Goal: Task Accomplishment & Management: Manage account settings

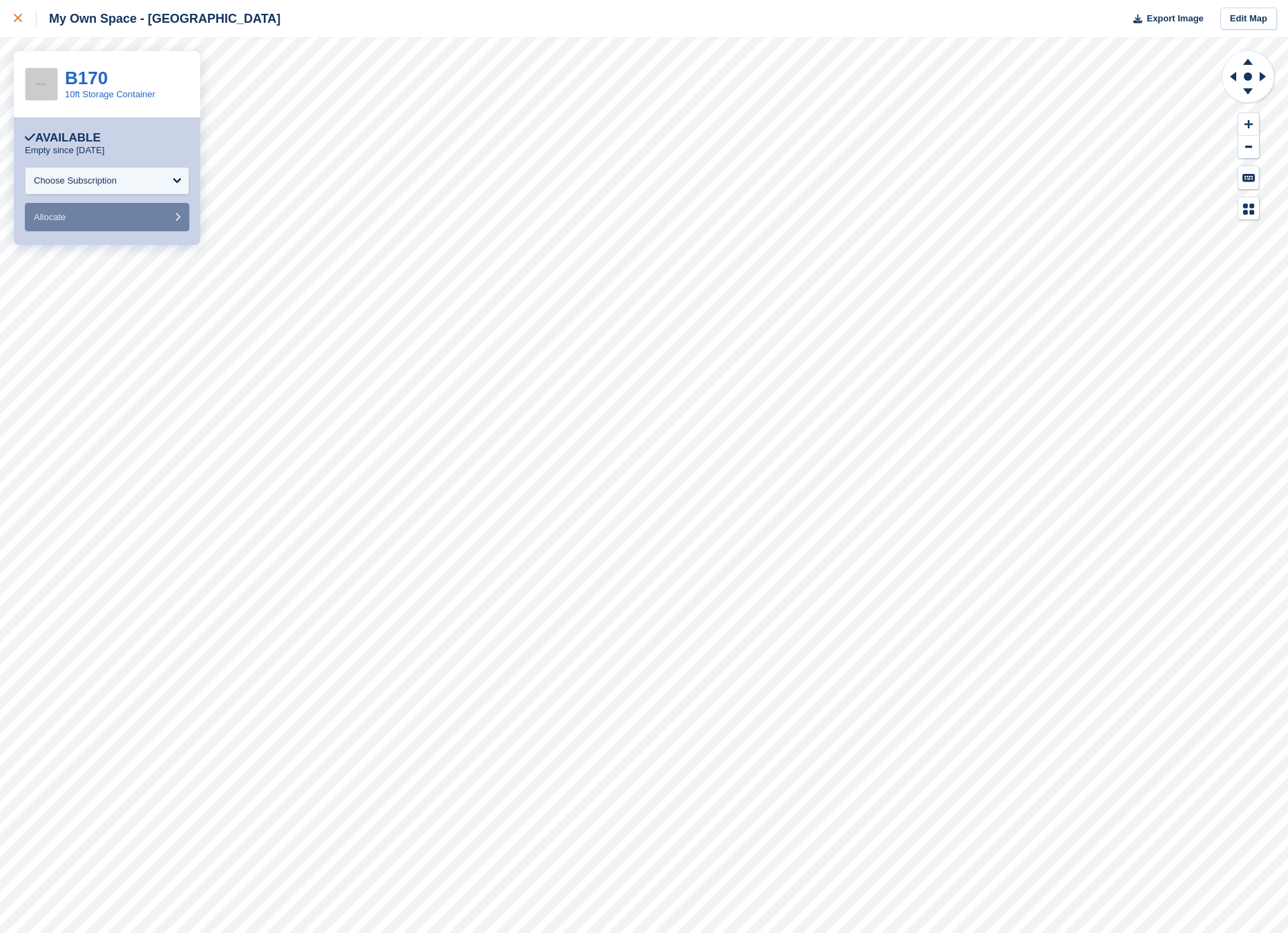
click at [11, 17] on link at bounding box center [18, 18] width 37 height 38
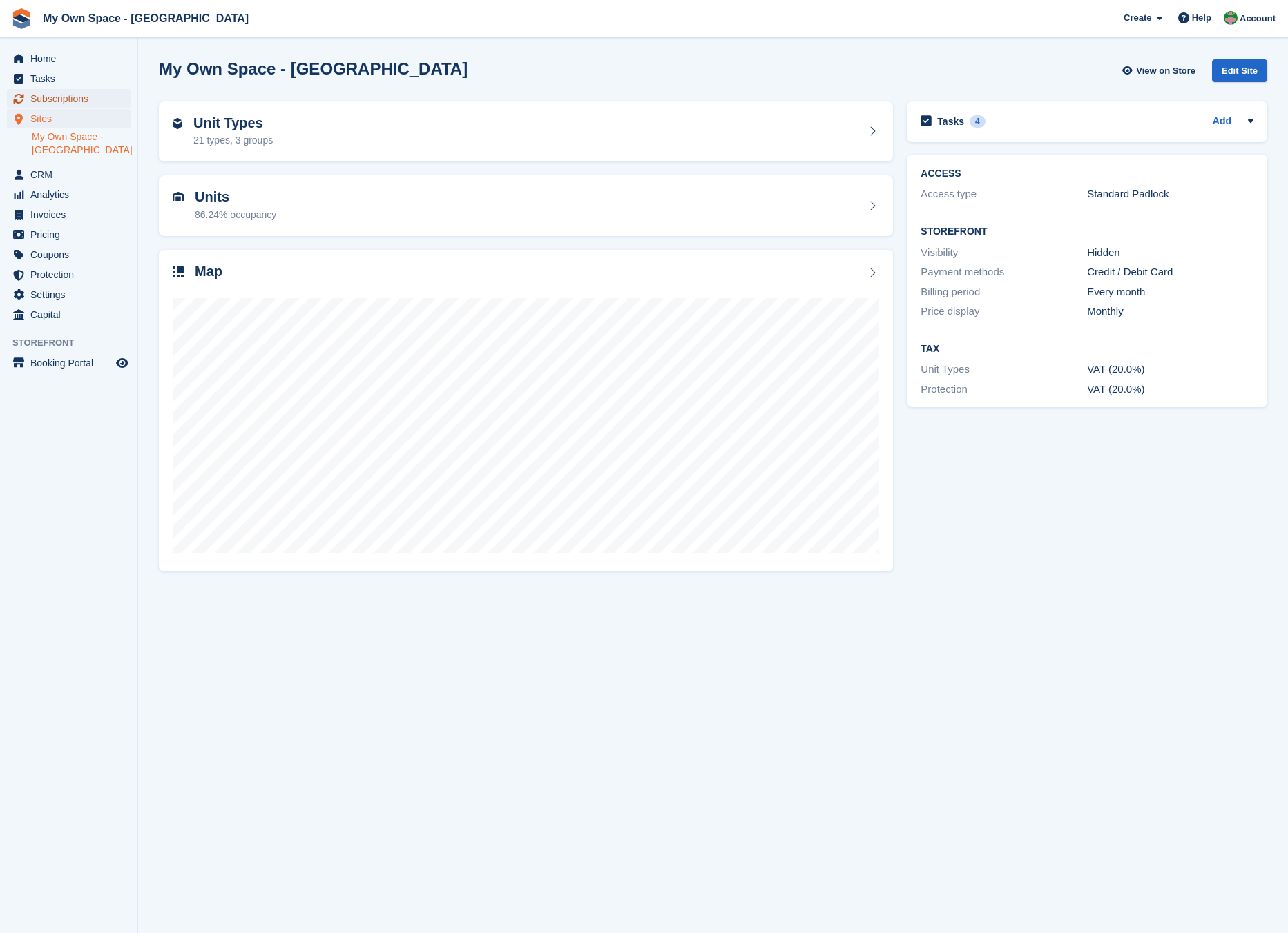
click at [67, 103] on span "Subscriptions" at bounding box center [72, 99] width 83 height 19
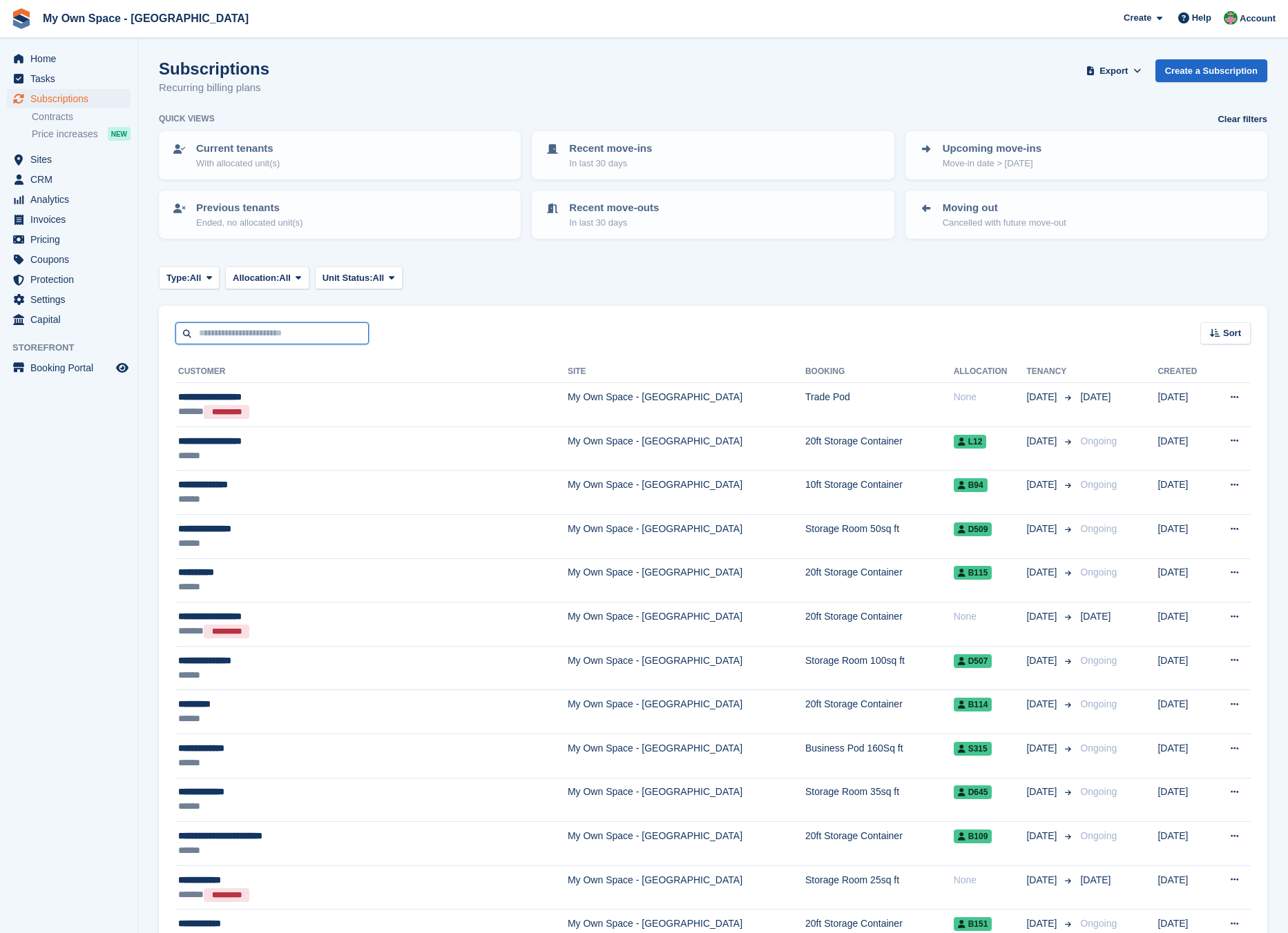
click at [290, 341] on input "text" at bounding box center [272, 333] width 193 height 23
type input "**********"
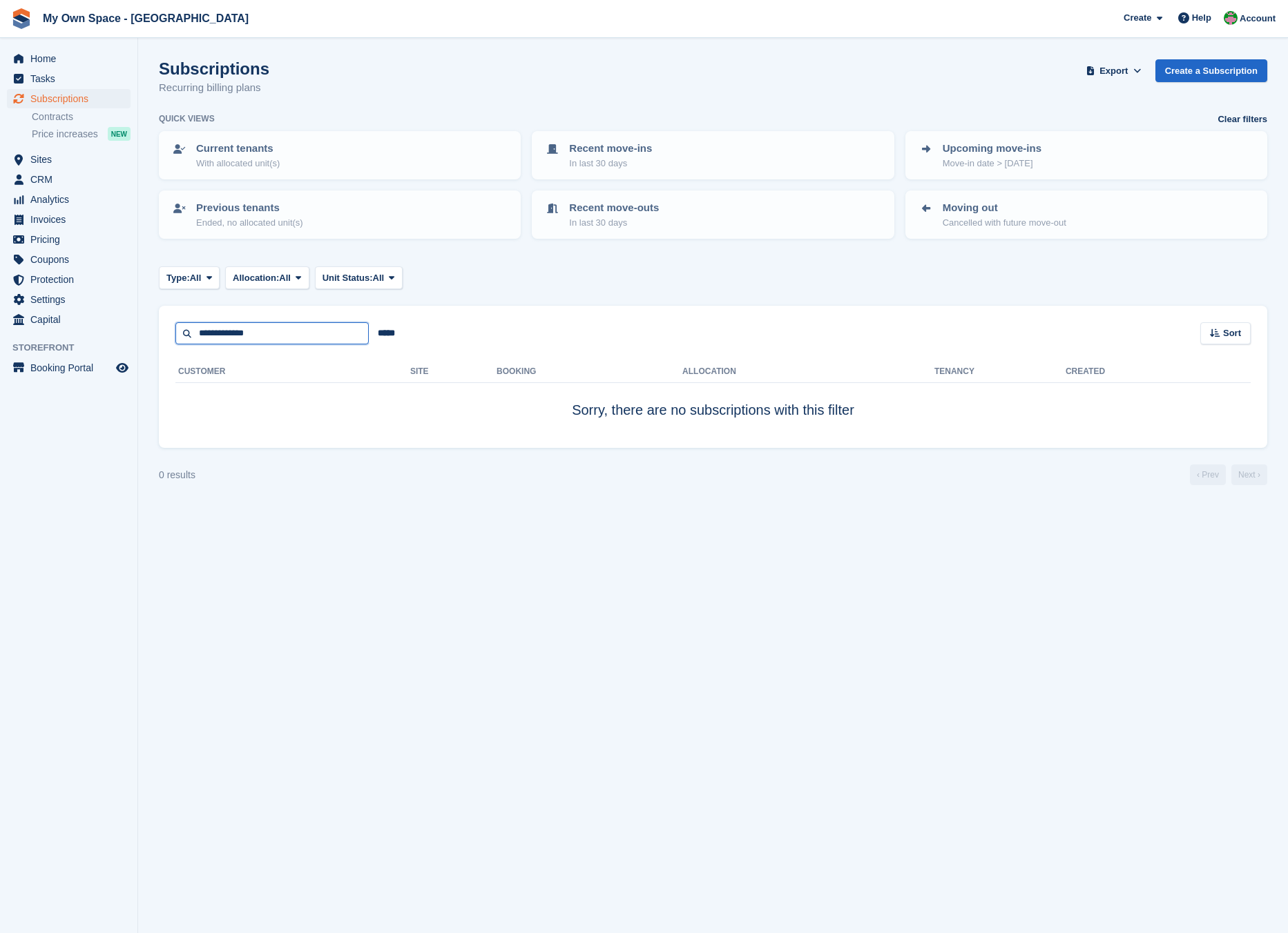
click at [318, 336] on input "**********" at bounding box center [272, 333] width 193 height 23
click at [383, 332] on input "*****" at bounding box center [387, 333] width 35 height 23
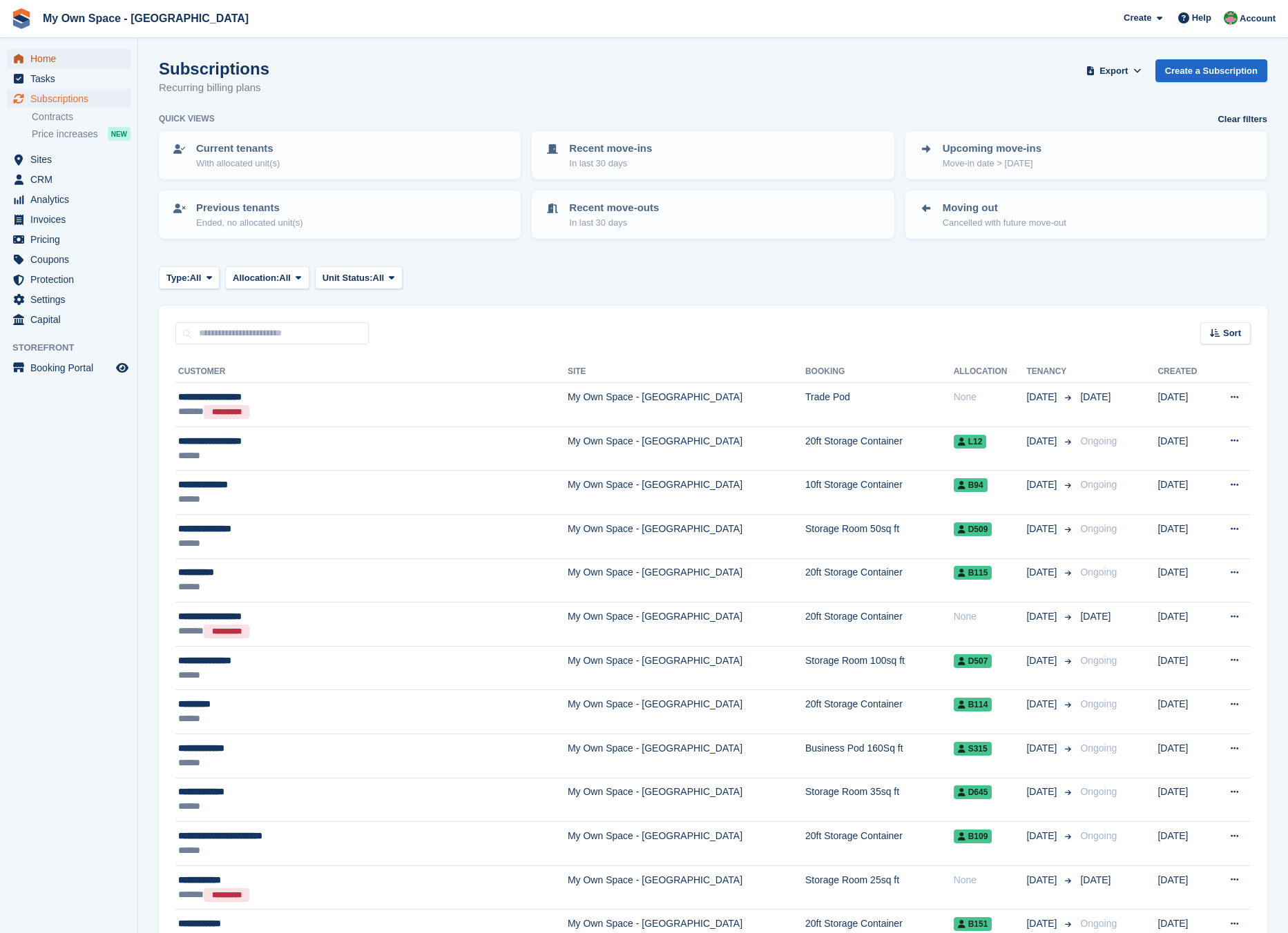
click at [53, 59] on span "Home" at bounding box center [72, 58] width 83 height 19
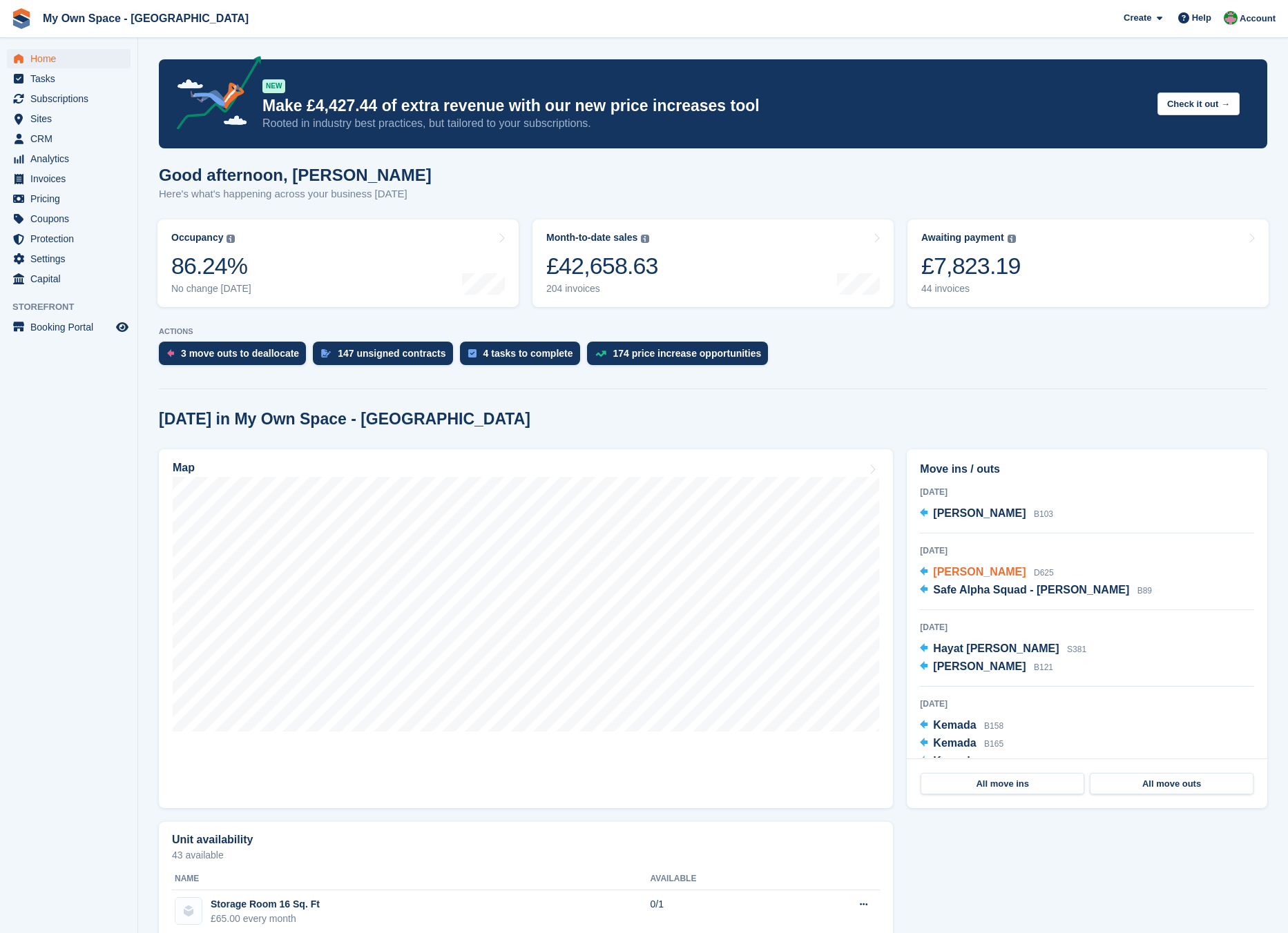
click at [982, 571] on span "[PERSON_NAME]" at bounding box center [979, 572] width 92 height 12
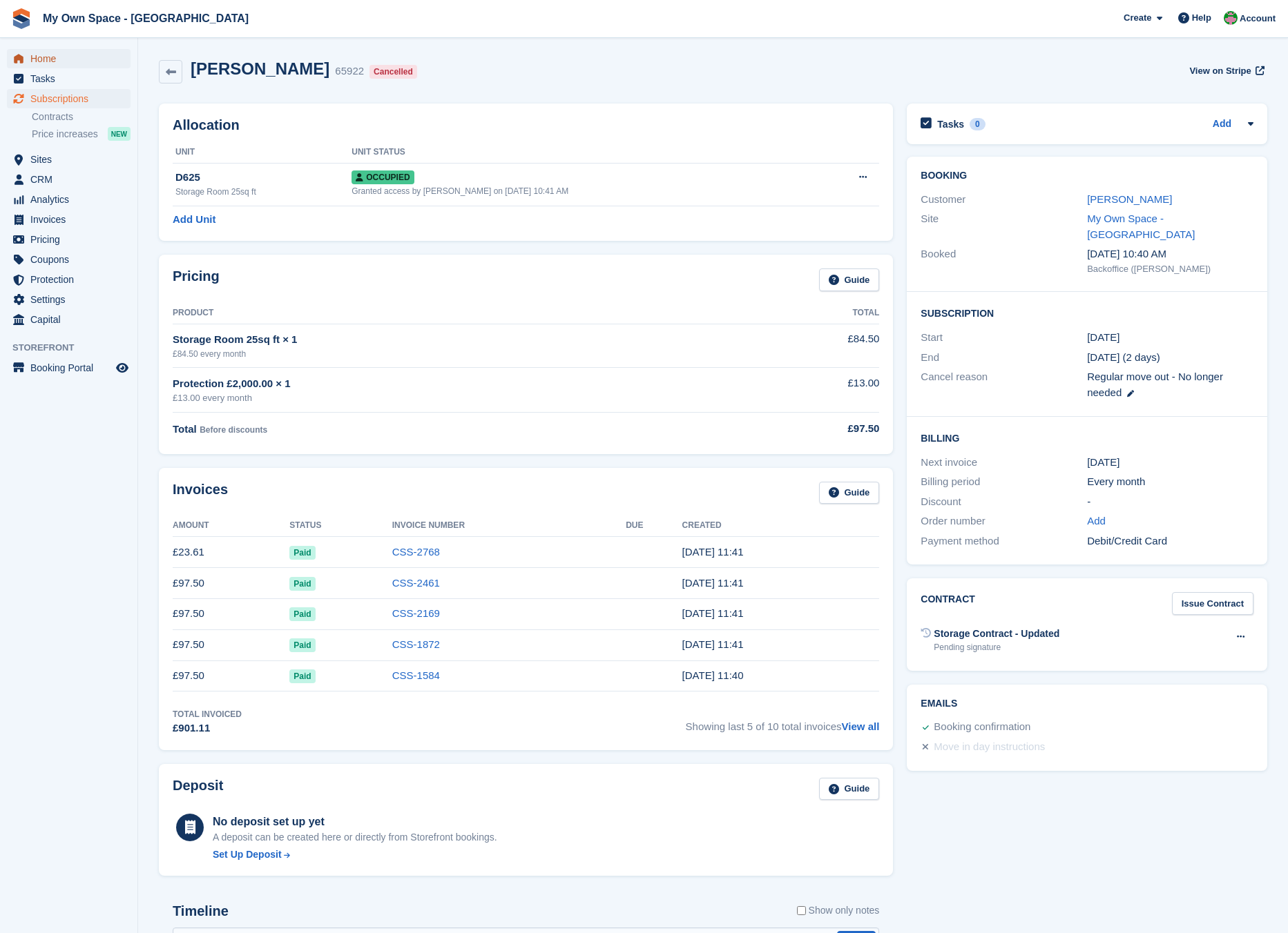
click at [57, 57] on span "Home" at bounding box center [72, 58] width 83 height 19
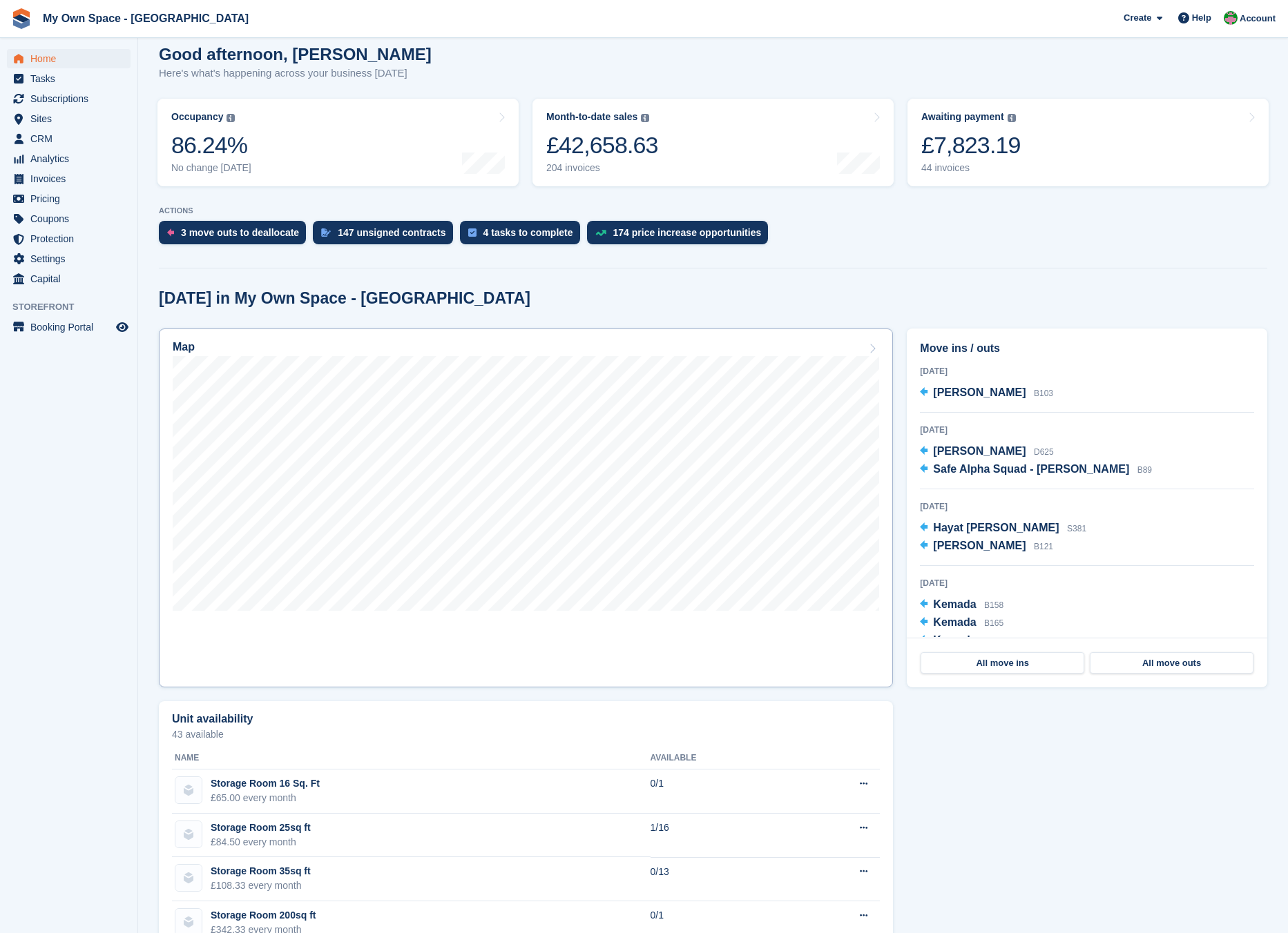
scroll to position [138, 0]
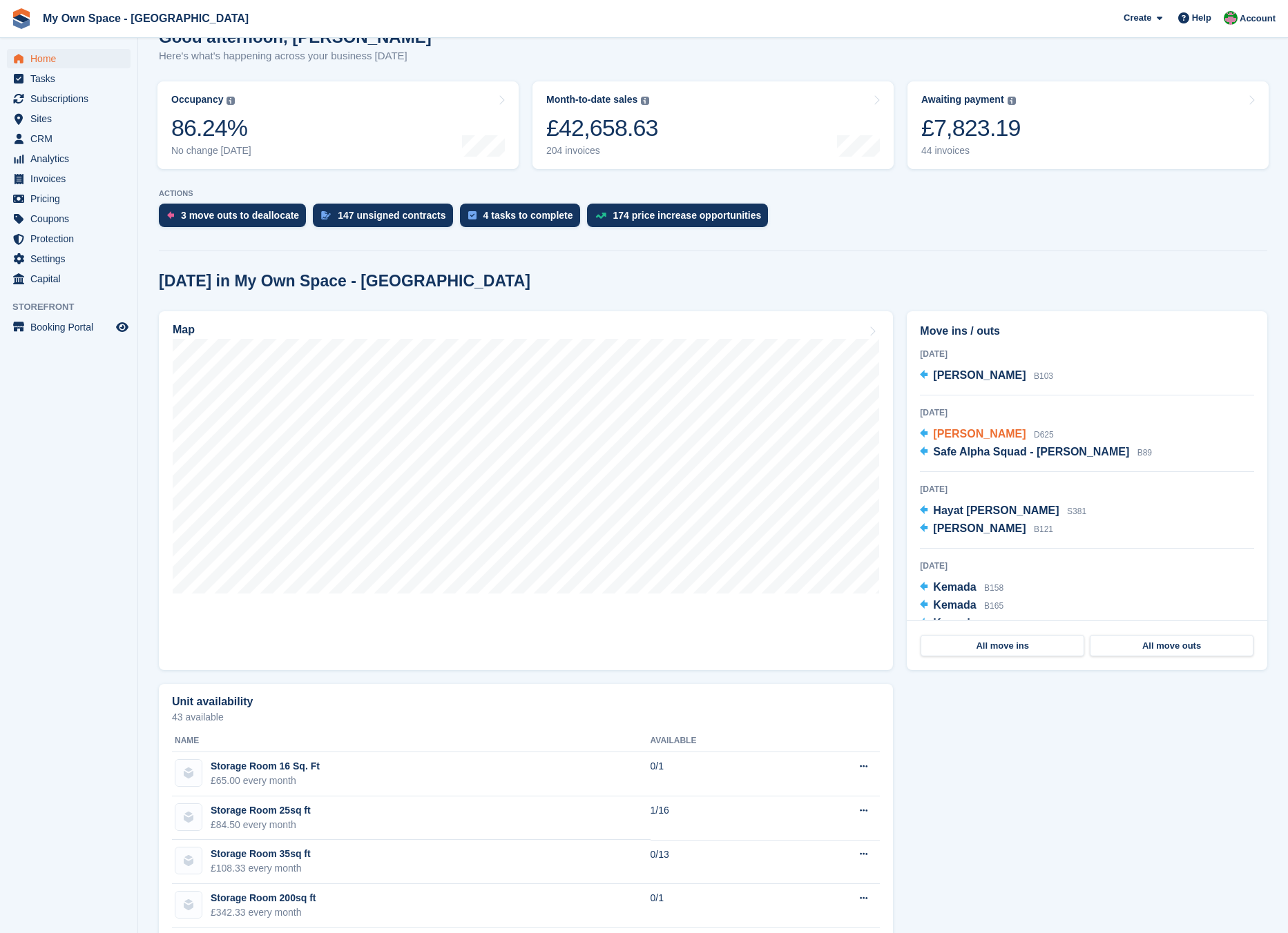
click at [982, 438] on span "[PERSON_NAME]" at bounding box center [979, 434] width 92 height 12
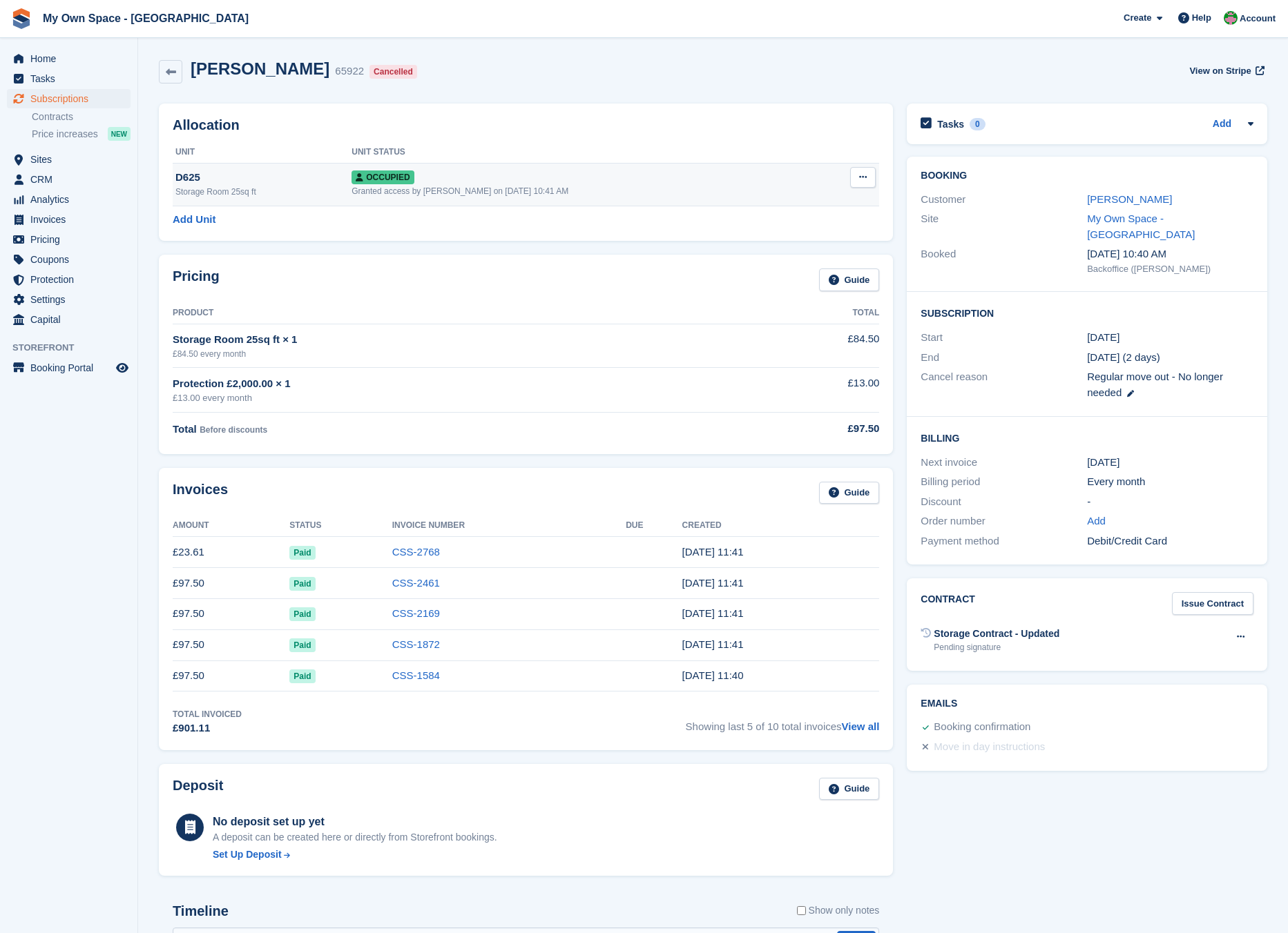
click at [484, 181] on div "Occupied" at bounding box center [584, 177] width 465 height 15
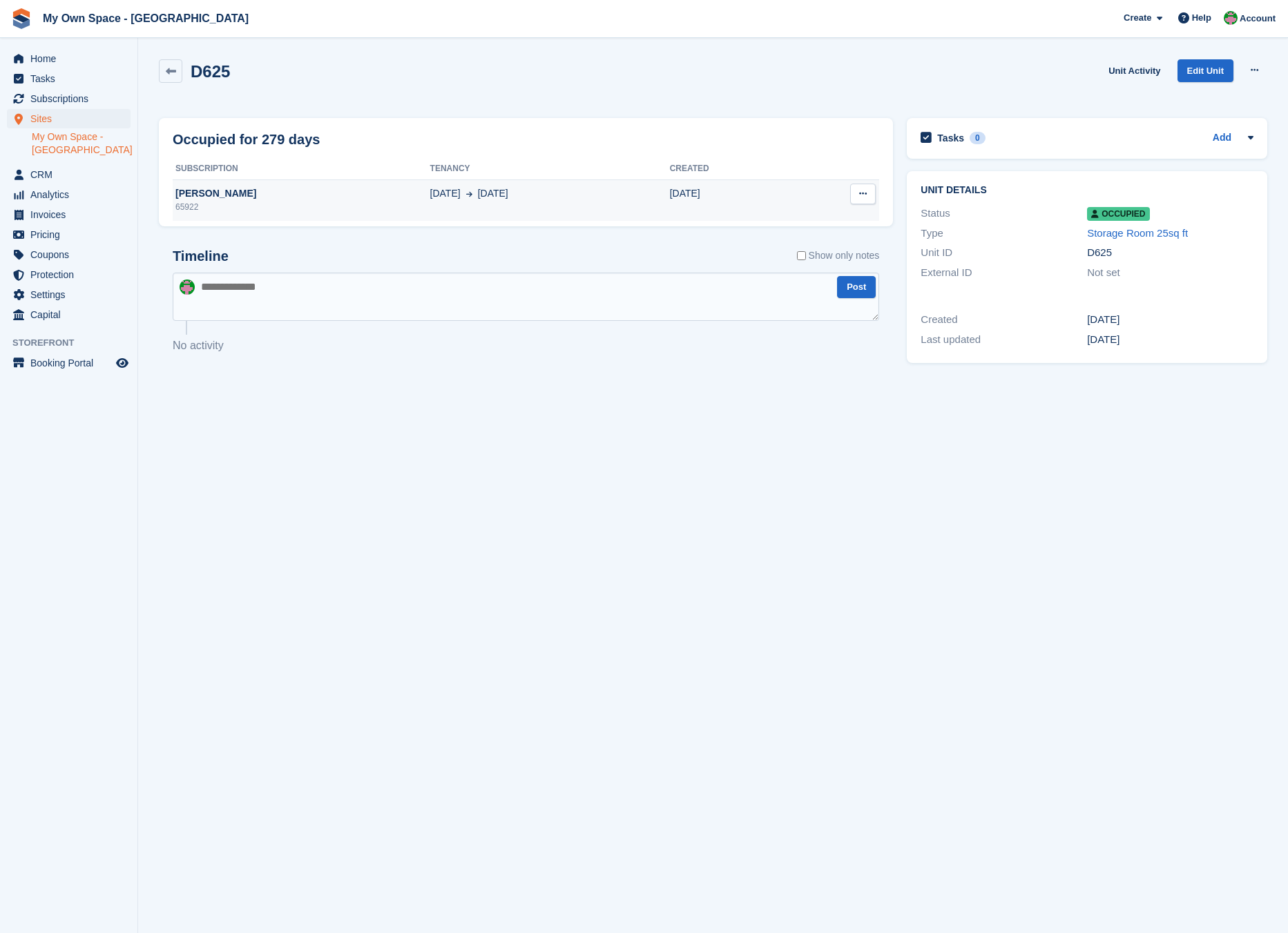
click at [690, 210] on td "16 Dec" at bounding box center [730, 200] width 121 height 41
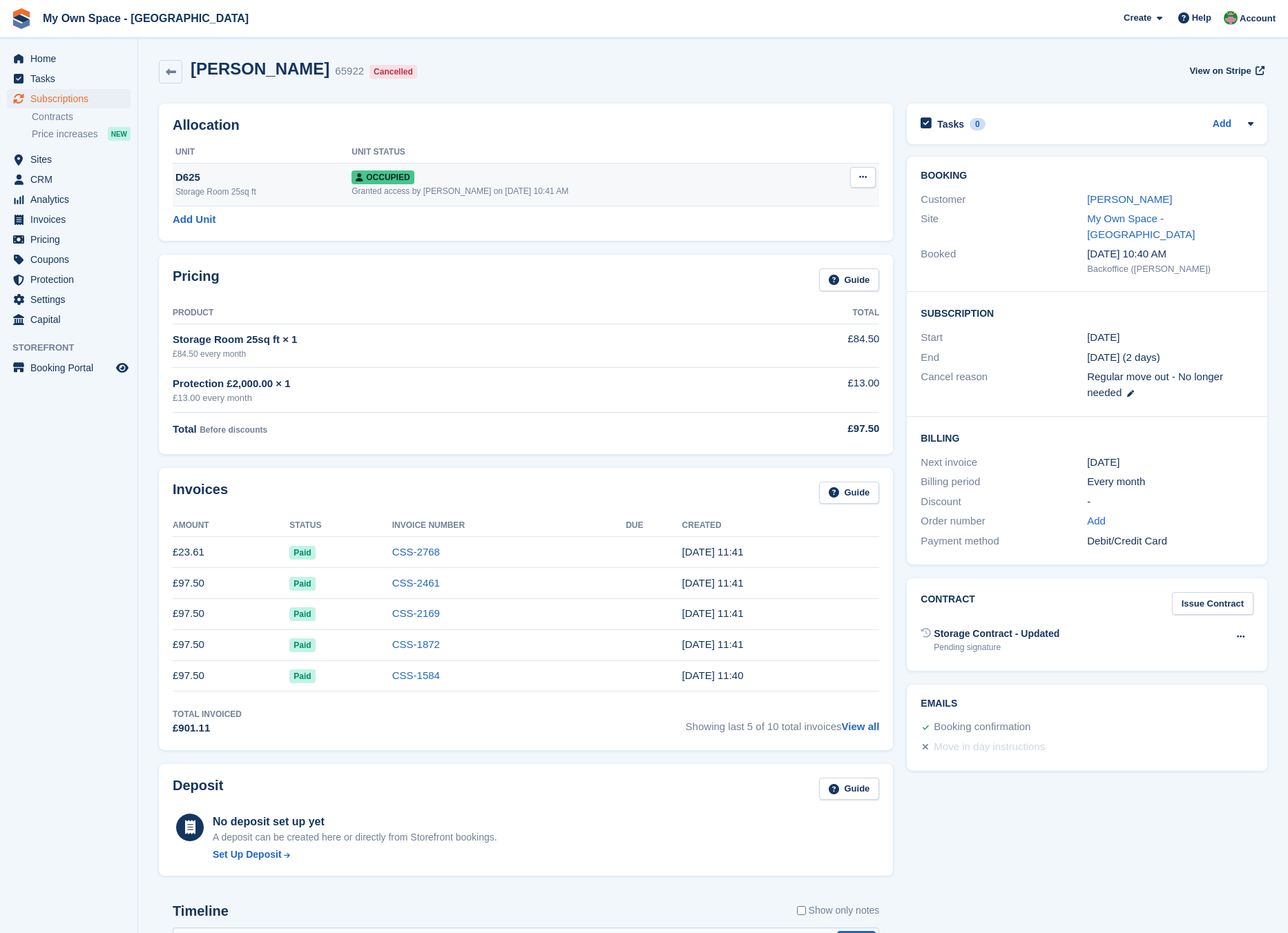
drag, startPoint x: 847, startPoint y: 179, endPoint x: 837, endPoint y: 186, distance: 12.2
click at [845, 179] on td "Overlock Repossess Deallocate" at bounding box center [848, 184] width 62 height 43
click at [175, 72] on icon at bounding box center [171, 72] width 10 height 10
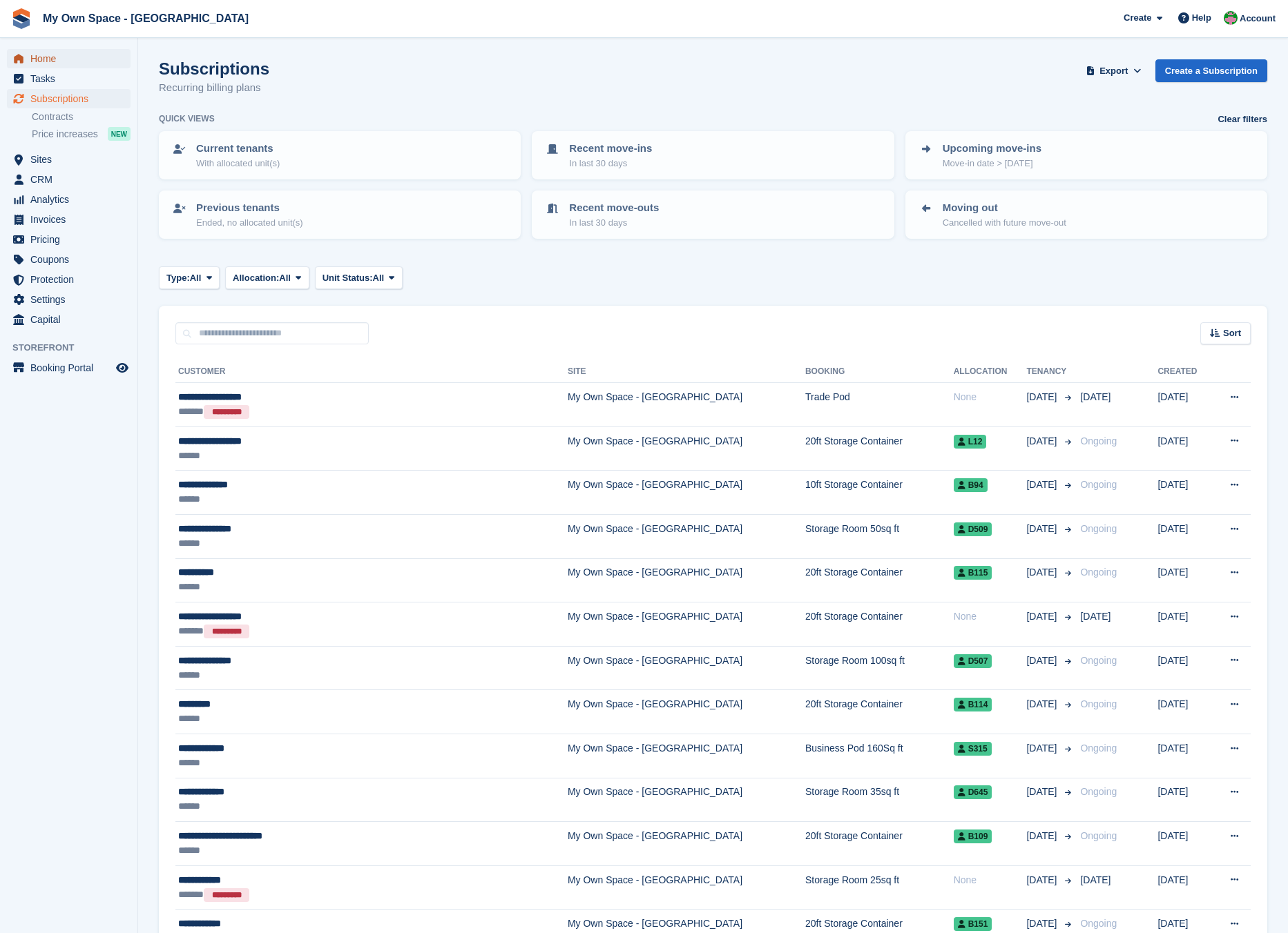
click at [70, 62] on span "Home" at bounding box center [72, 58] width 83 height 19
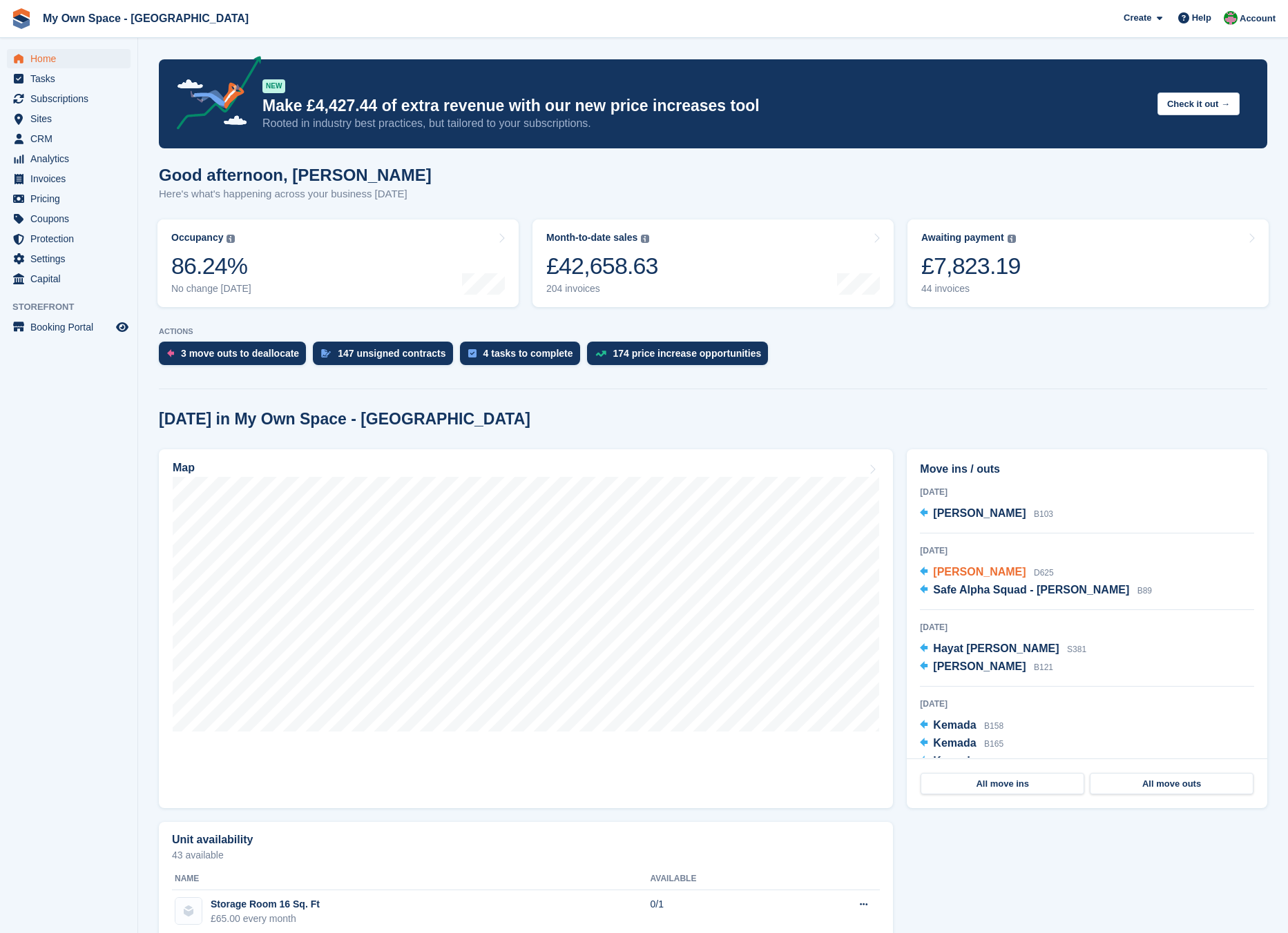
click at [969, 574] on span "James Colton" at bounding box center [979, 572] width 92 height 12
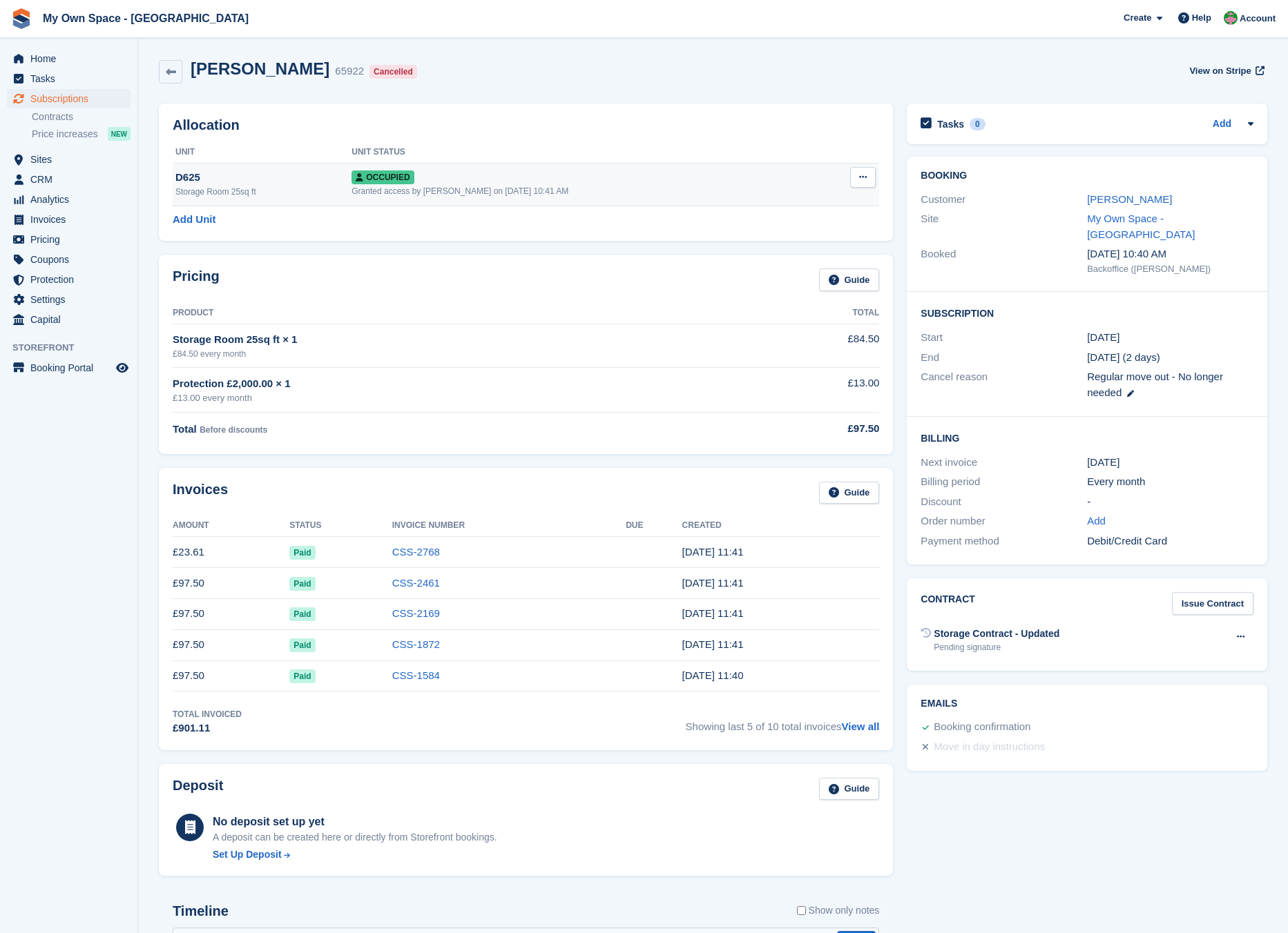
click at [856, 176] on button at bounding box center [862, 178] width 26 height 21
click at [813, 257] on p "Deallocate" at bounding box center [809, 252] width 120 height 18
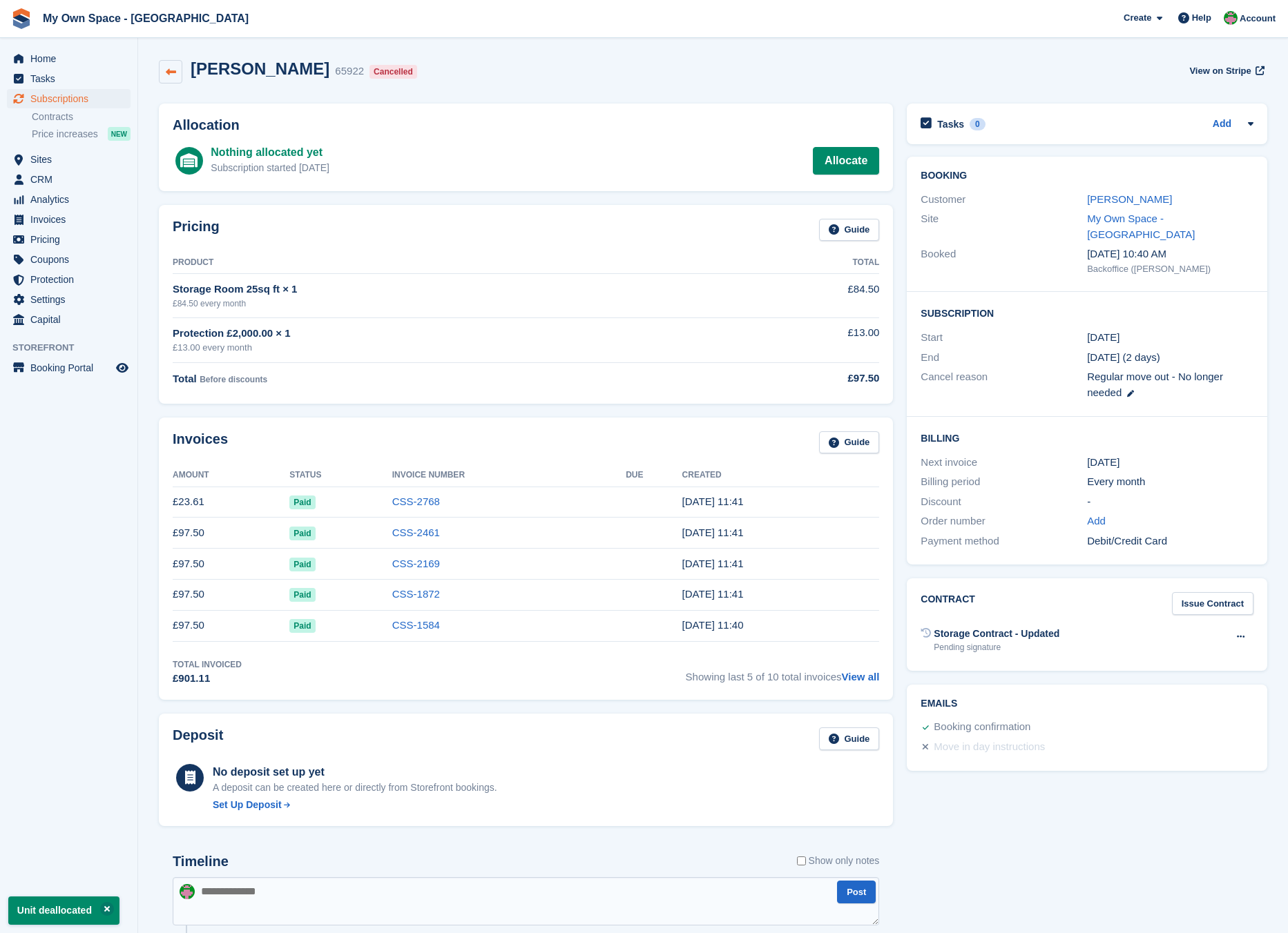
click at [167, 70] on icon at bounding box center [171, 72] width 10 height 10
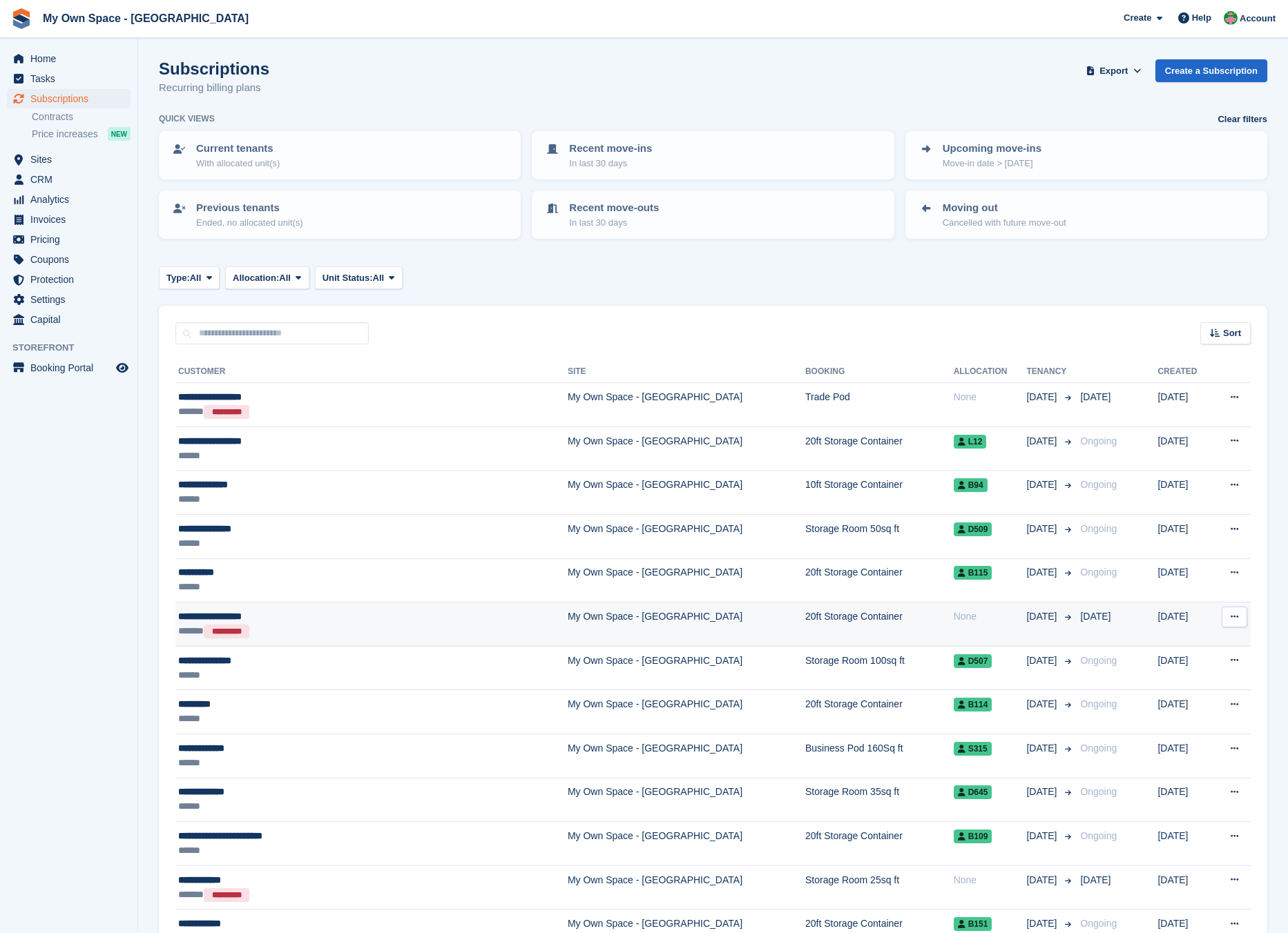
click at [319, 625] on div "****** *********" at bounding box center [320, 631] width 285 height 15
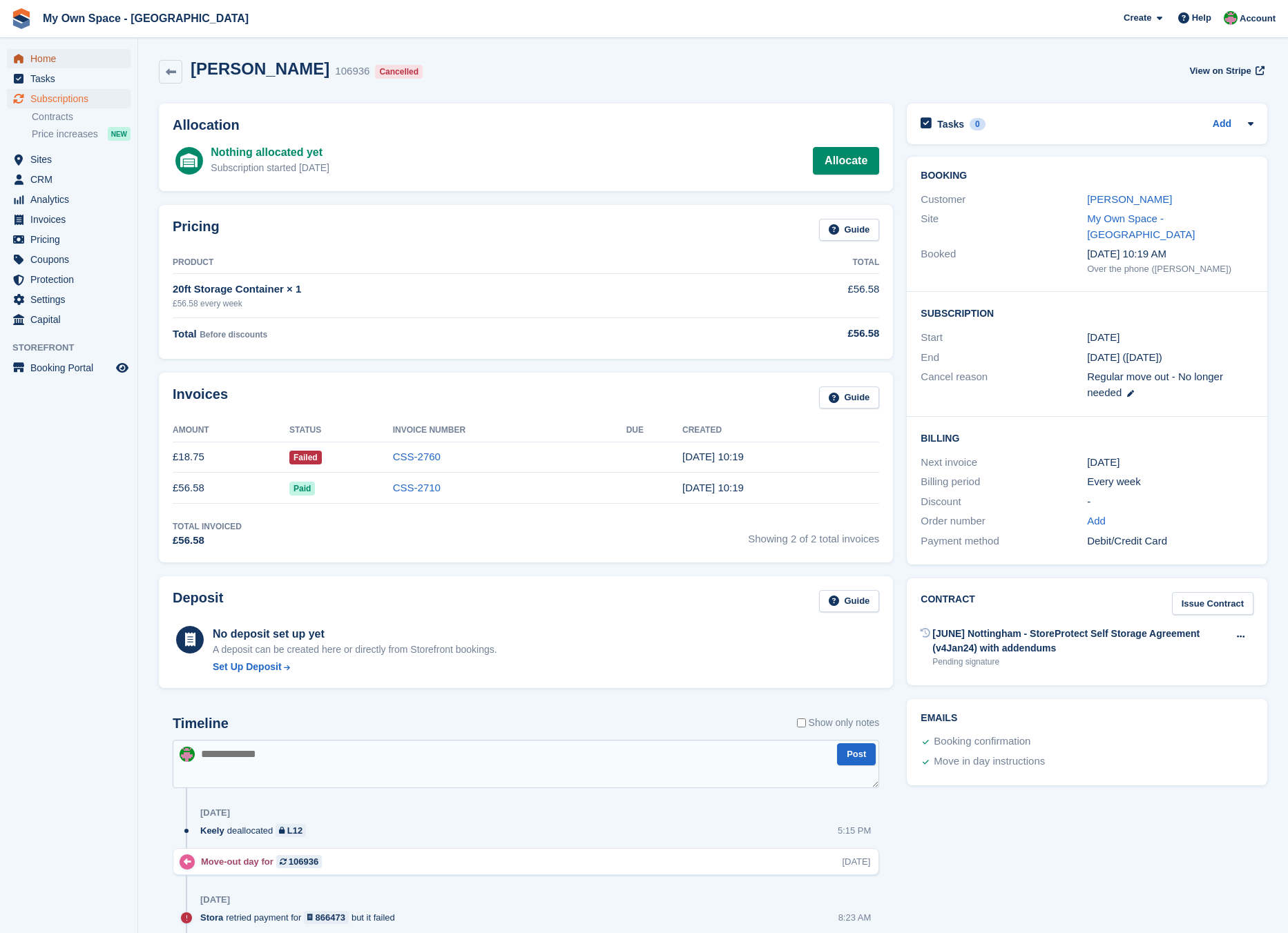
click at [77, 61] on span "Home" at bounding box center [72, 58] width 83 height 19
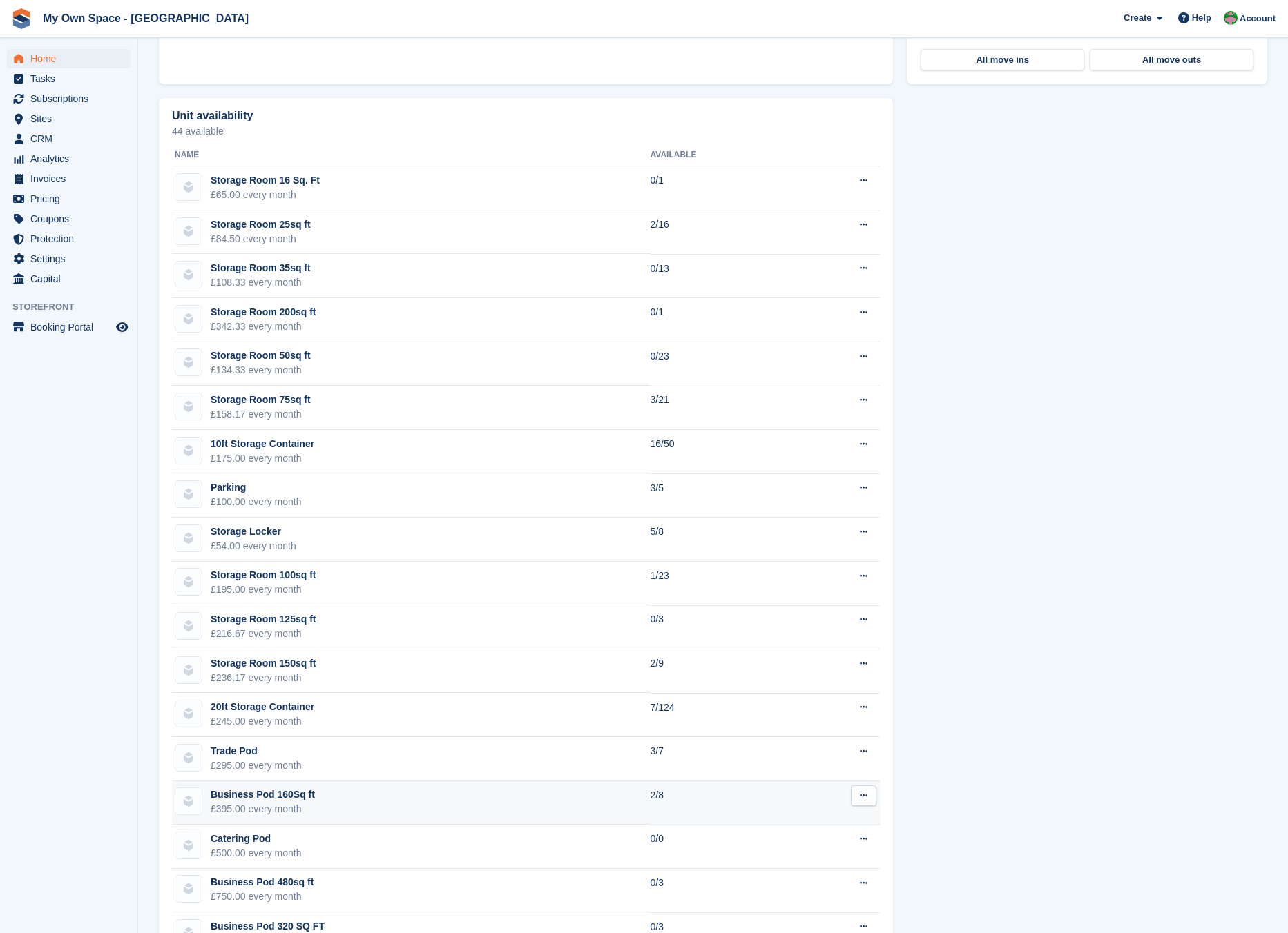
scroll to position [690, 0]
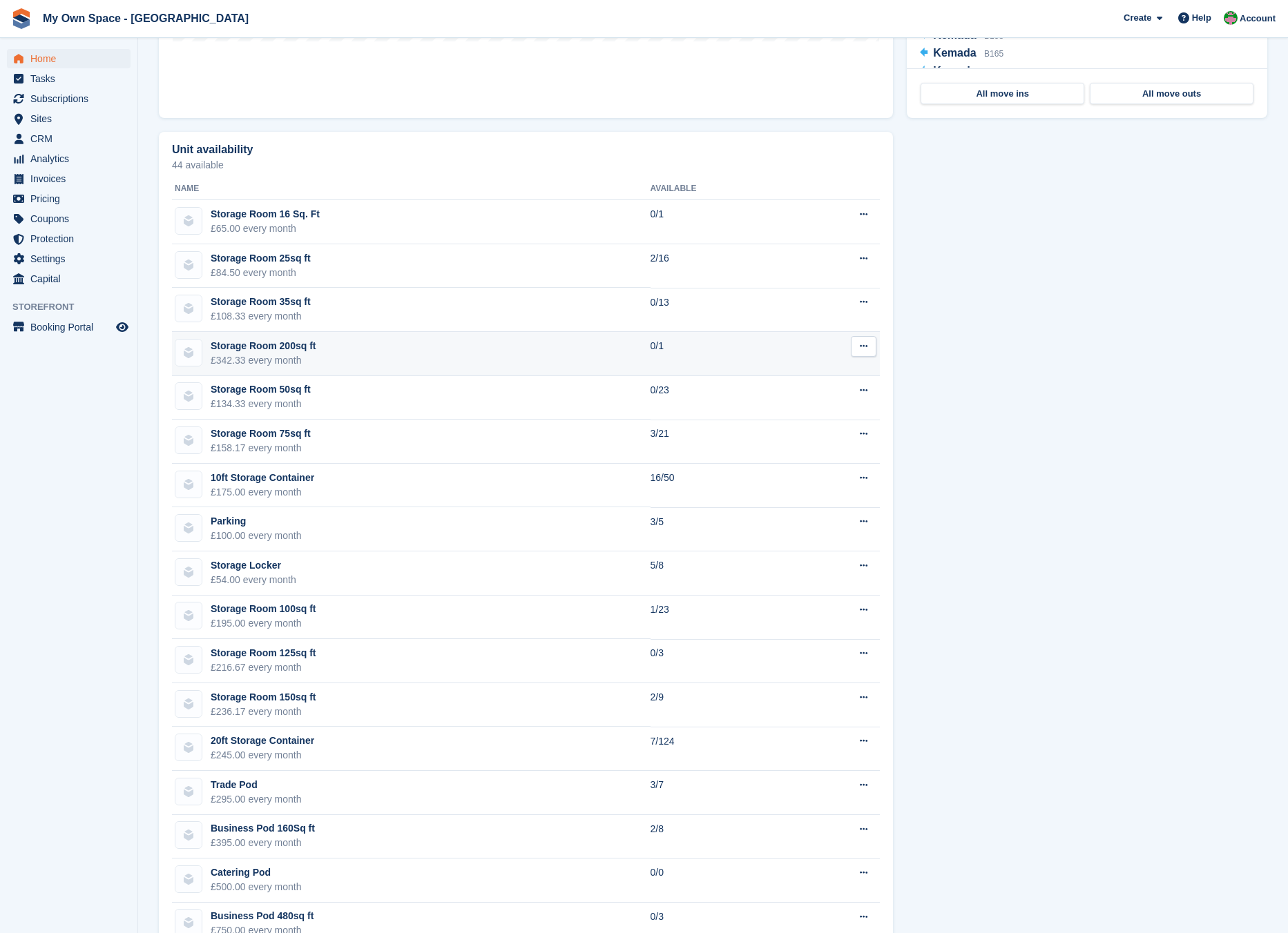
drag, startPoint x: 261, startPoint y: 360, endPoint x: 260, endPoint y: 369, distance: 9.1
click at [260, 369] on tbody "Storage Room 16 Sq. Ft £65.00 every month 0/1 Edit unit type View on Store Stor…" at bounding box center [525, 661] width 707 height 922
drag, startPoint x: 260, startPoint y: 369, endPoint x: 88, endPoint y: 420, distance: 179.4
click at [88, 420] on aside "Home Tasks Subscriptions Subscriptions Subscriptions Contracts Price increases …" at bounding box center [69, 470] width 137 height 864
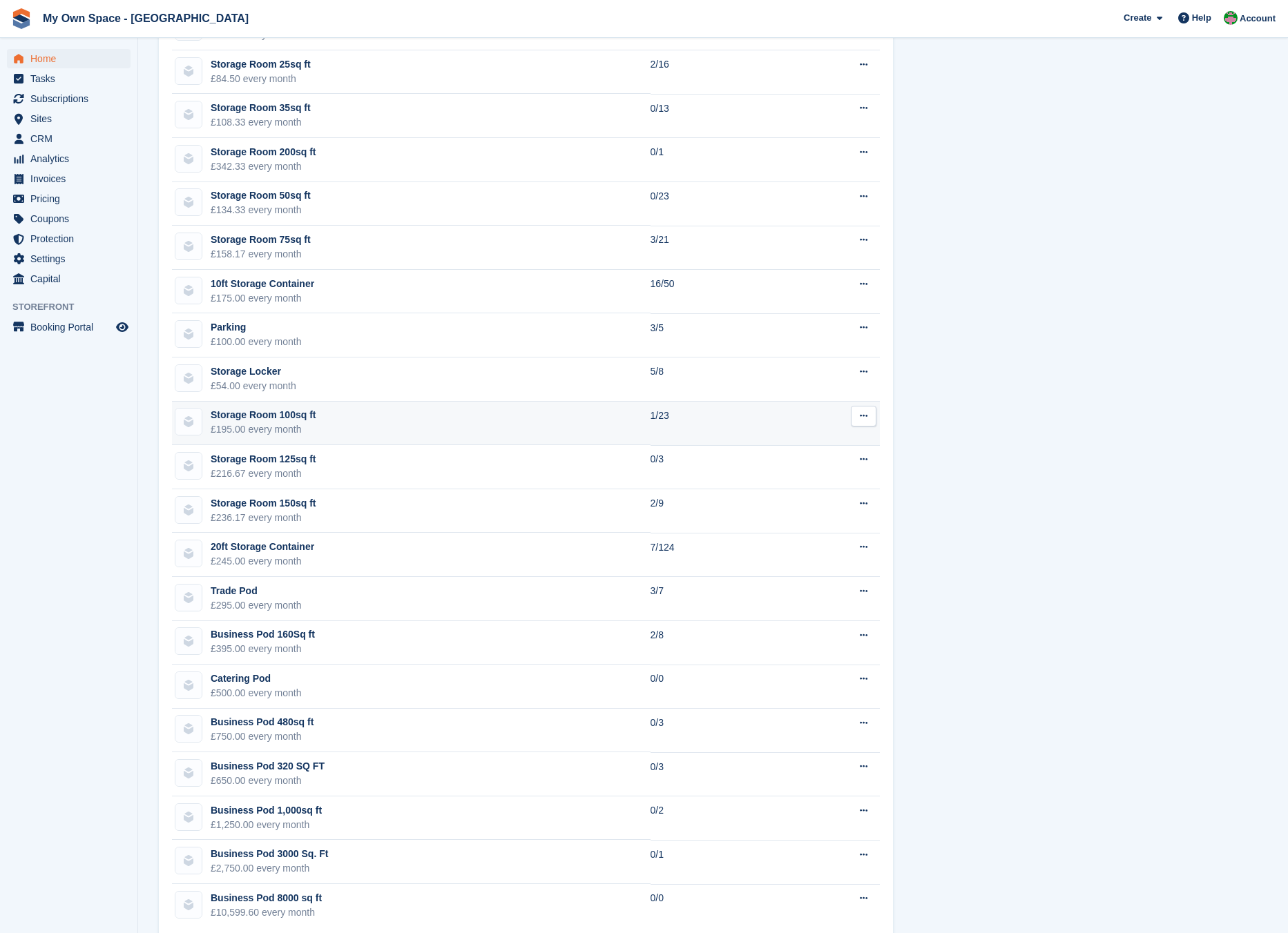
scroll to position [910, 0]
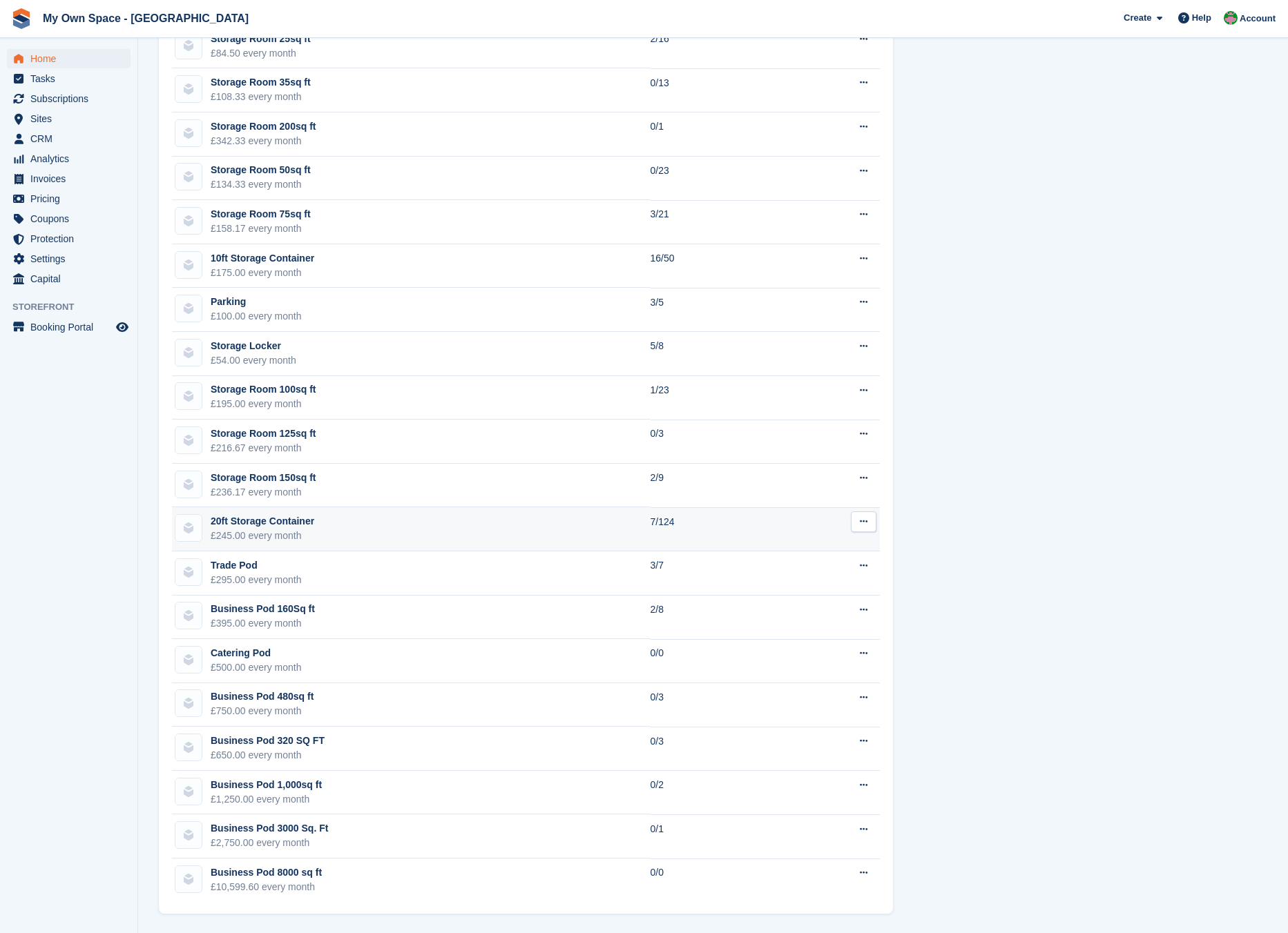
click at [413, 516] on td "20ft Storage Container £245.00 every month" at bounding box center [411, 530] width 479 height 44
click at [404, 521] on td "20ft Storage Container £245.00 every month" at bounding box center [411, 530] width 479 height 44
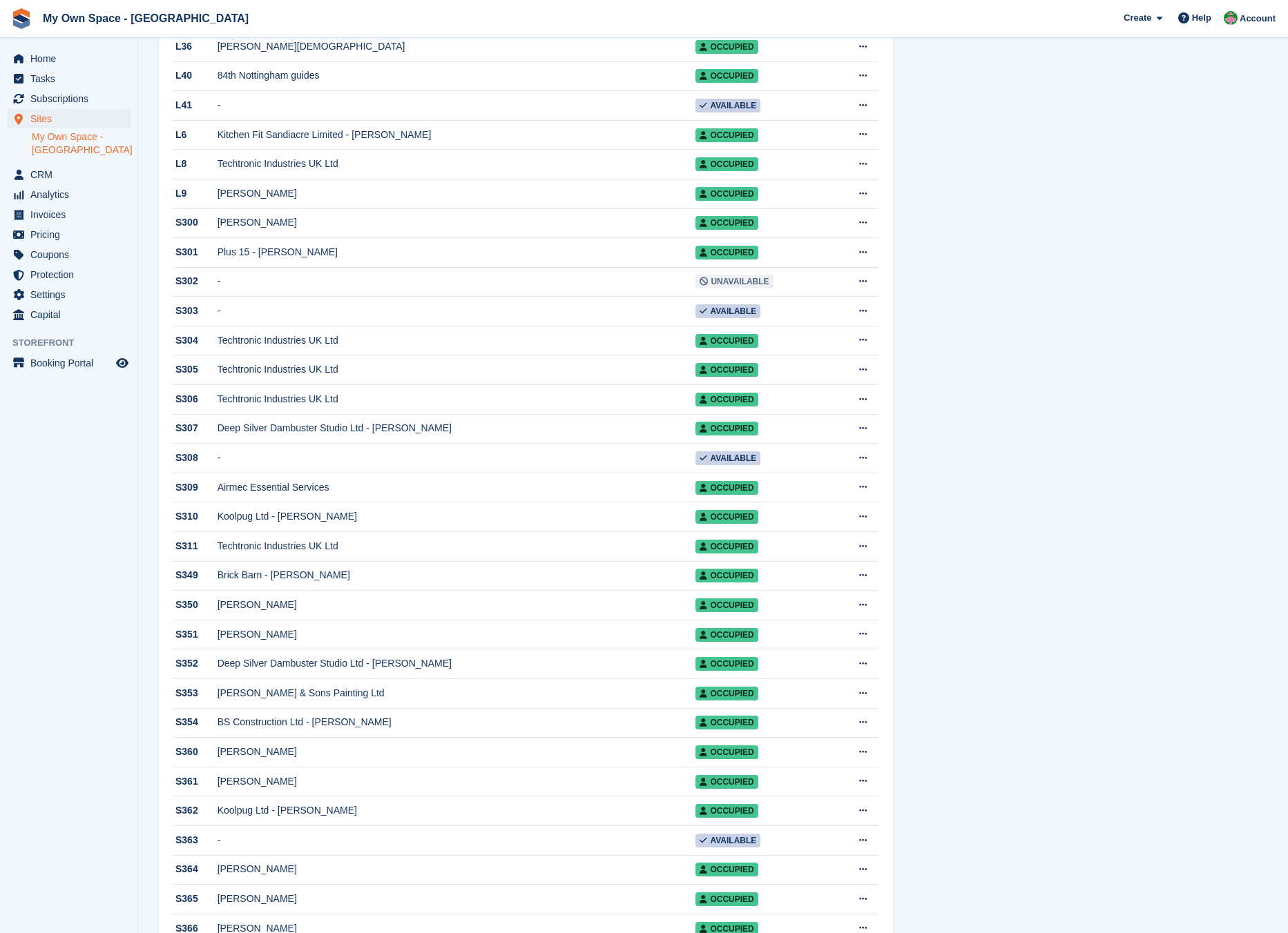
scroll to position [2623, 0]
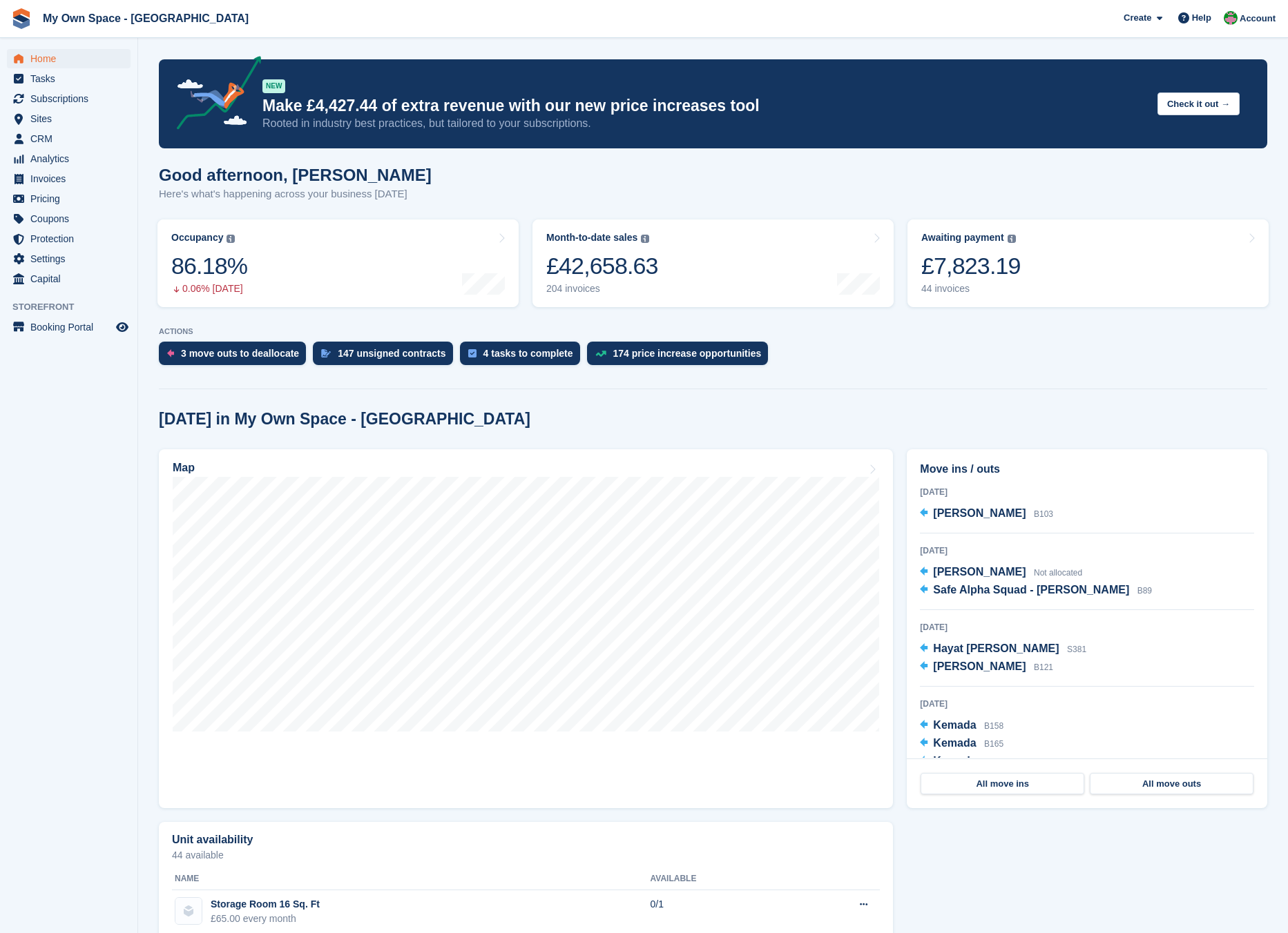
scroll to position [910, 0]
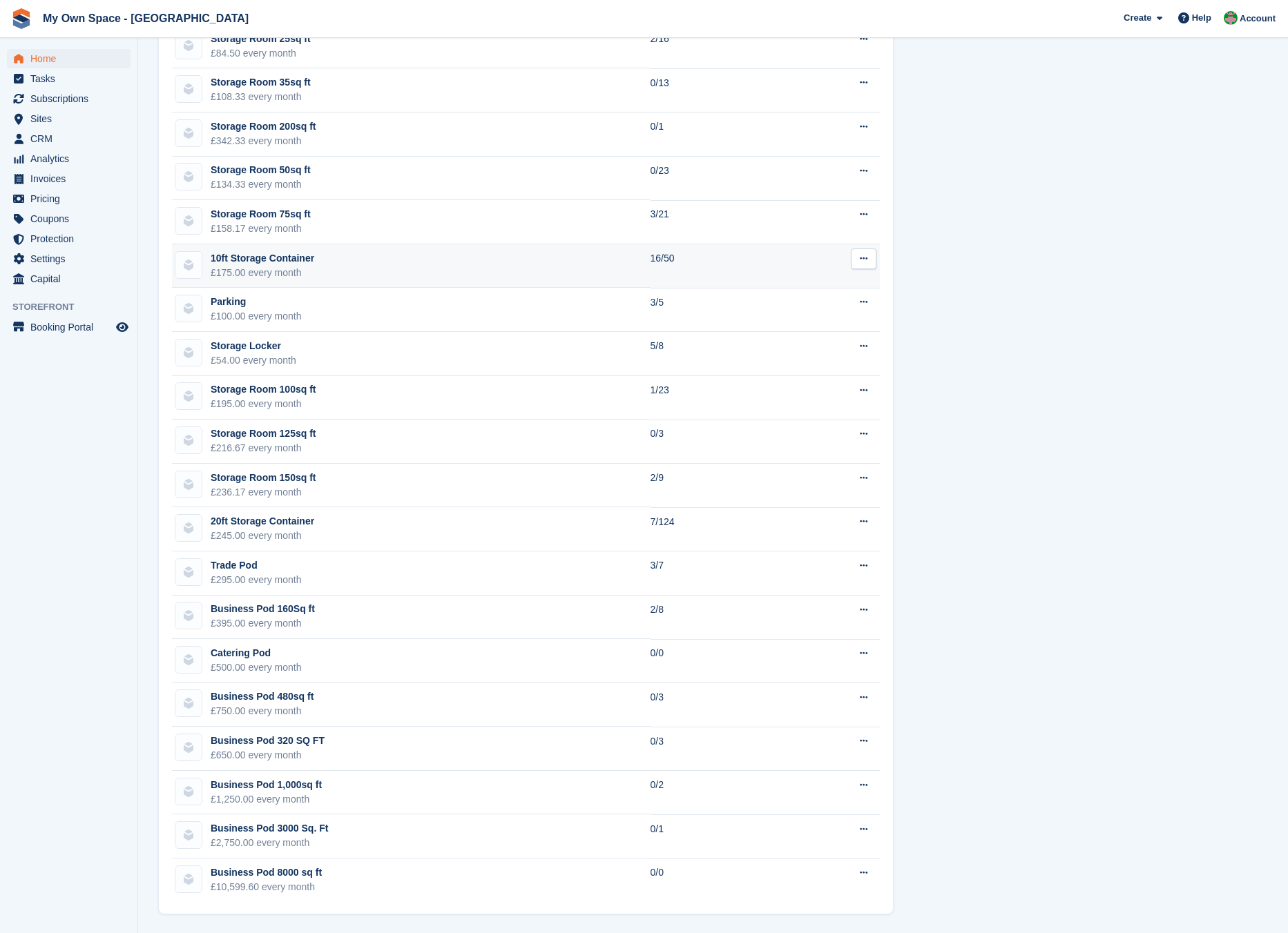
click at [312, 258] on td "10ft Storage Container £175.00 every month" at bounding box center [411, 266] width 479 height 44
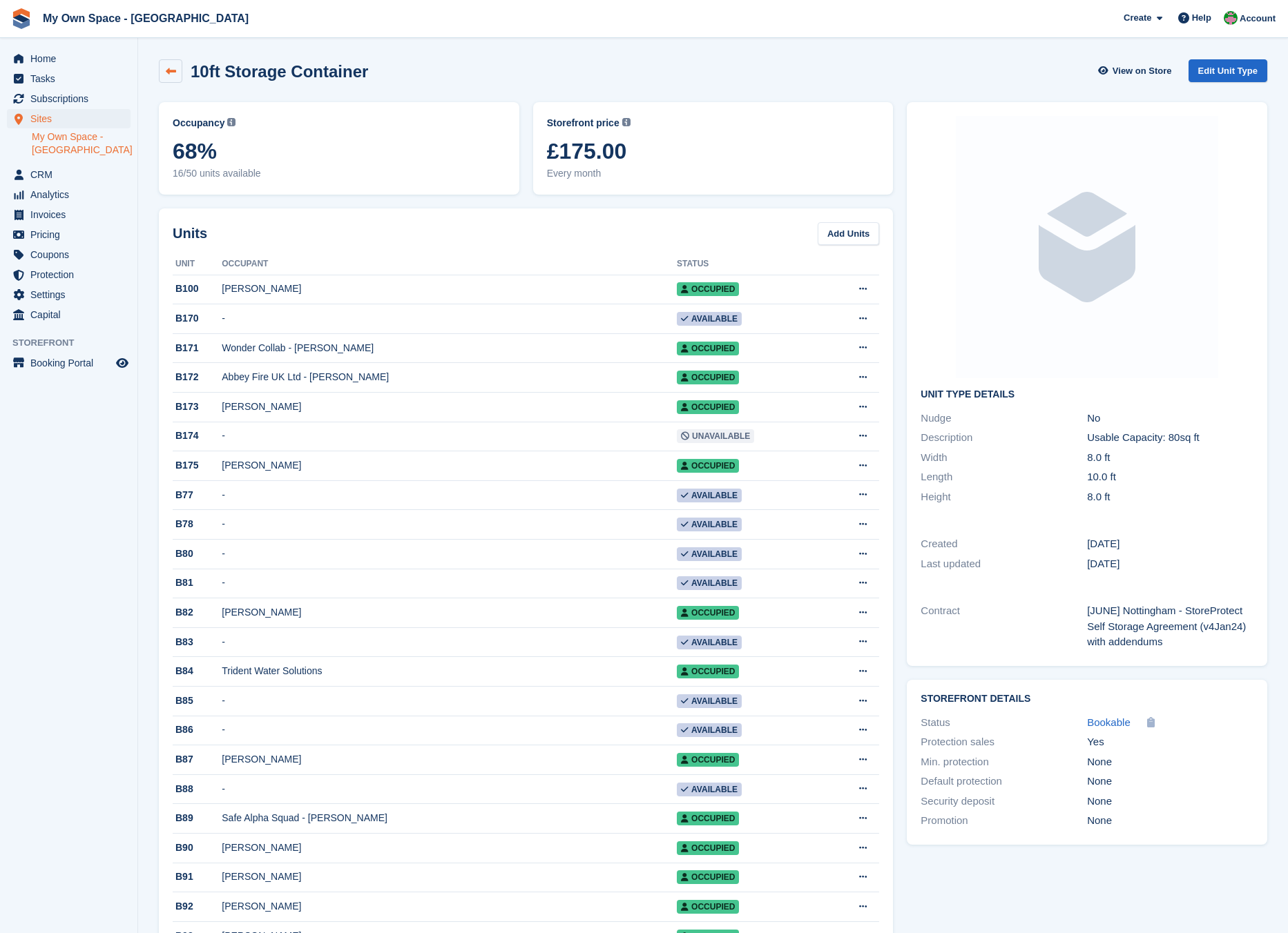
click at [164, 68] on link at bounding box center [170, 71] width 24 height 24
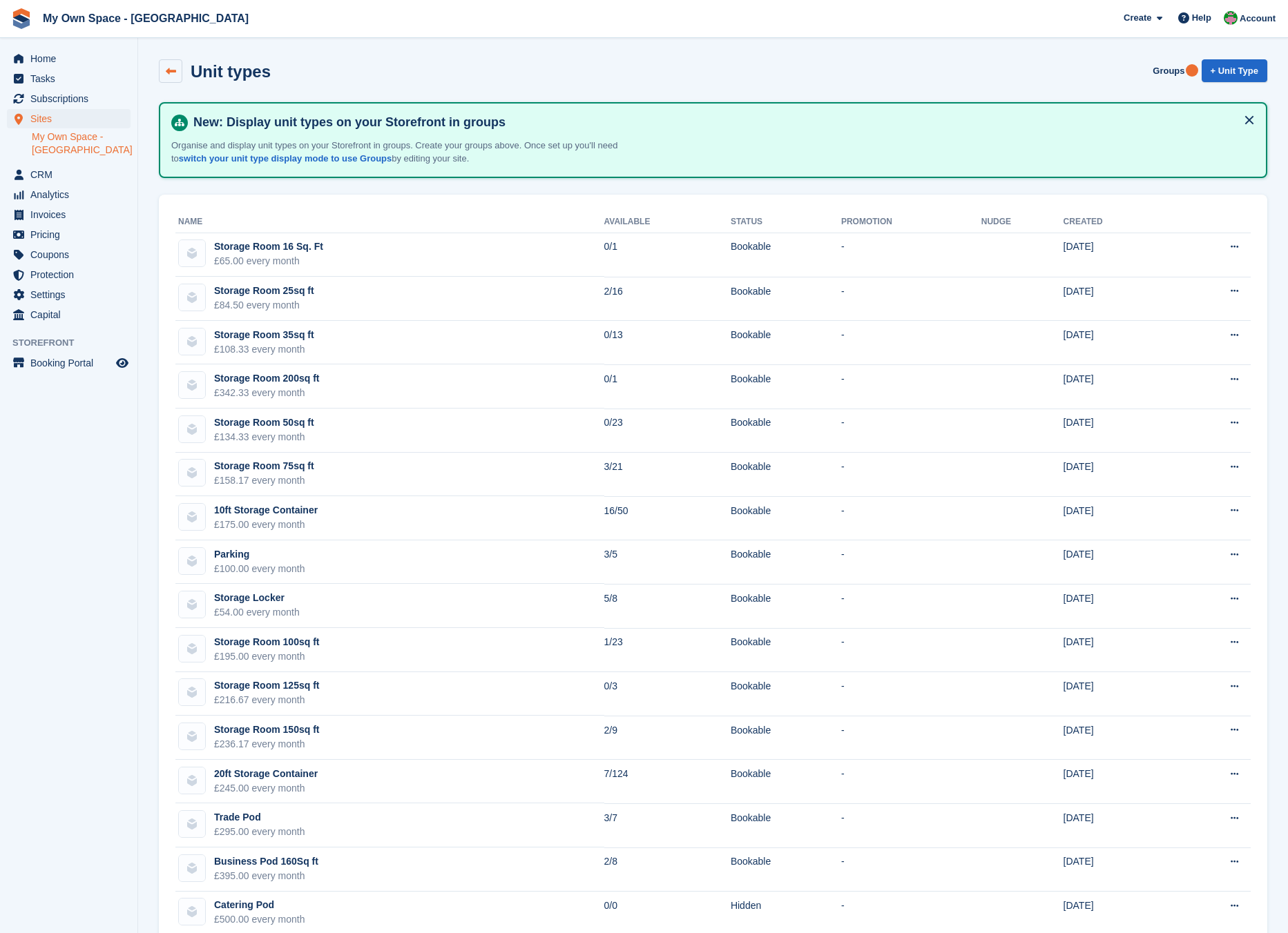
click at [174, 75] on icon at bounding box center [171, 72] width 10 height 10
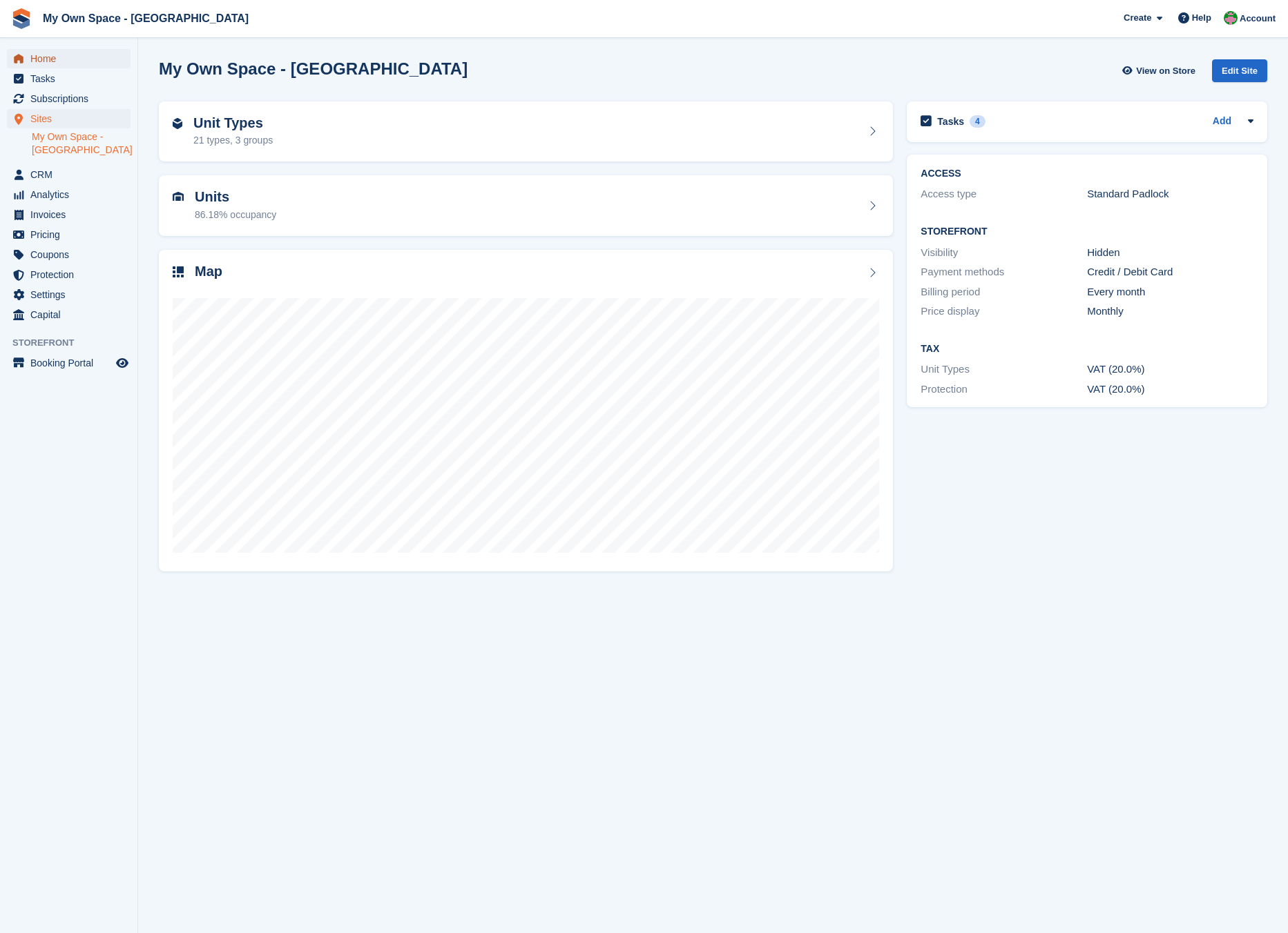
click at [59, 65] on span "Home" at bounding box center [72, 58] width 83 height 19
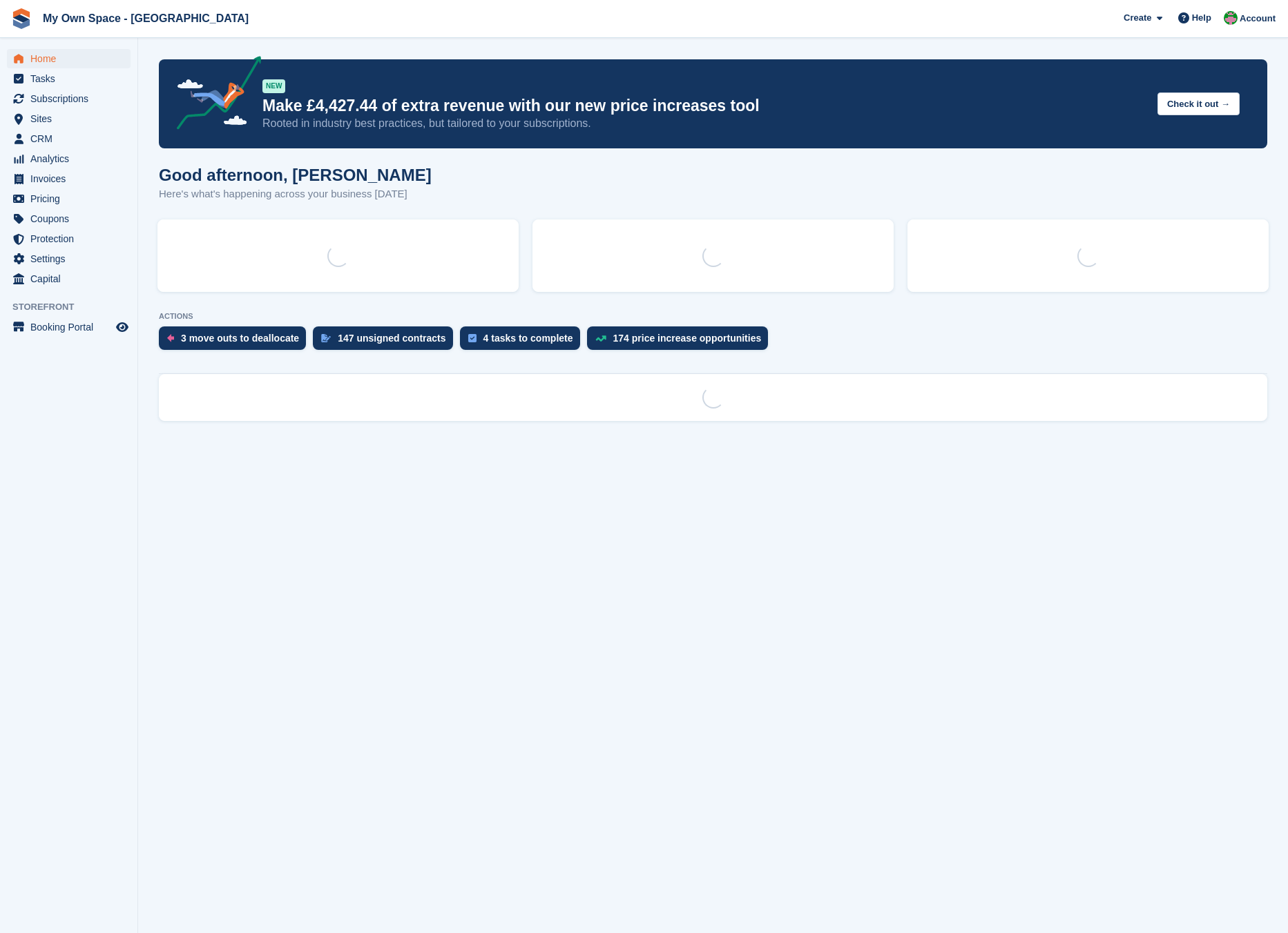
click at [59, 65] on span "Home" at bounding box center [72, 58] width 83 height 19
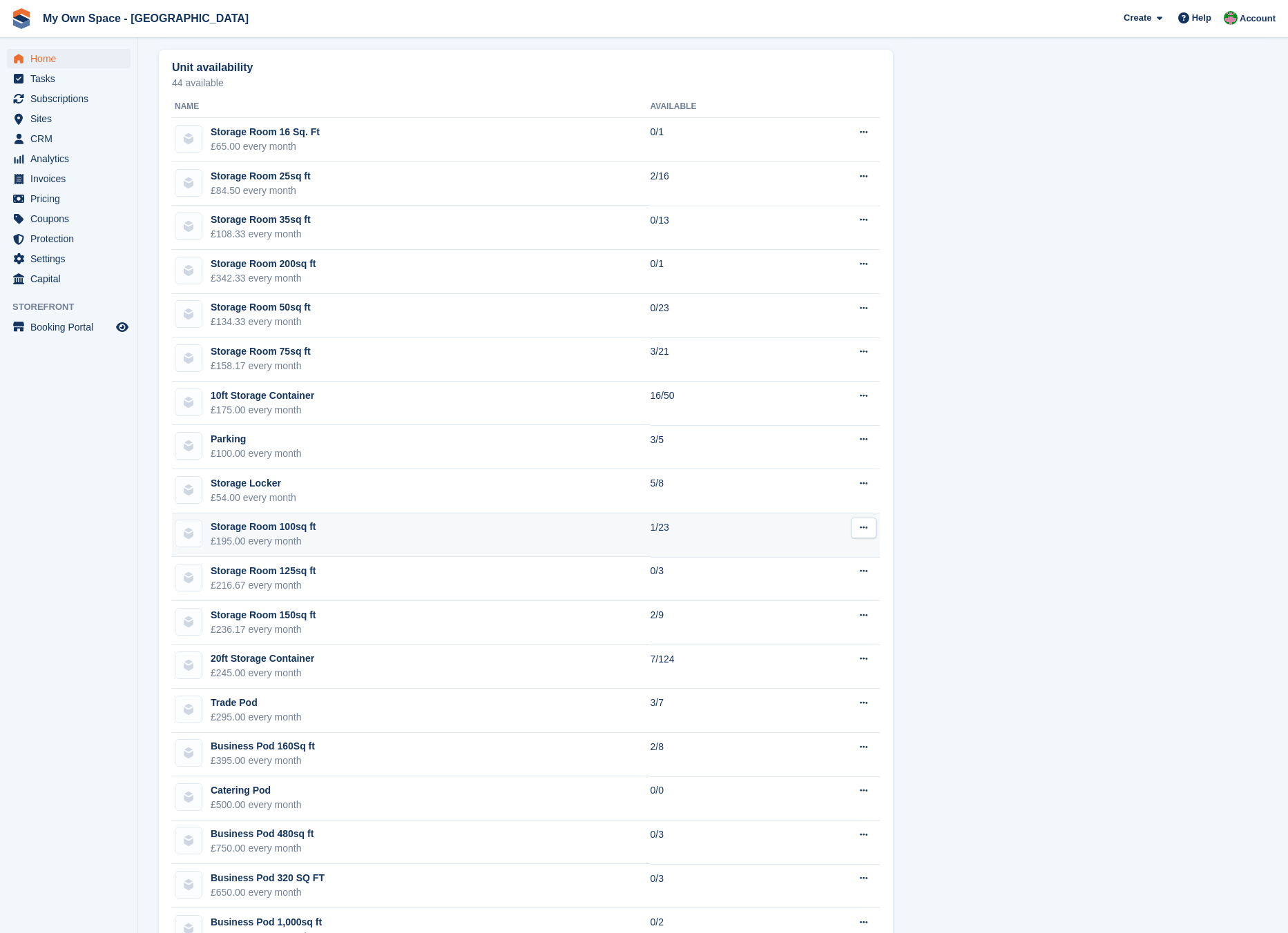
scroll to position [898, 0]
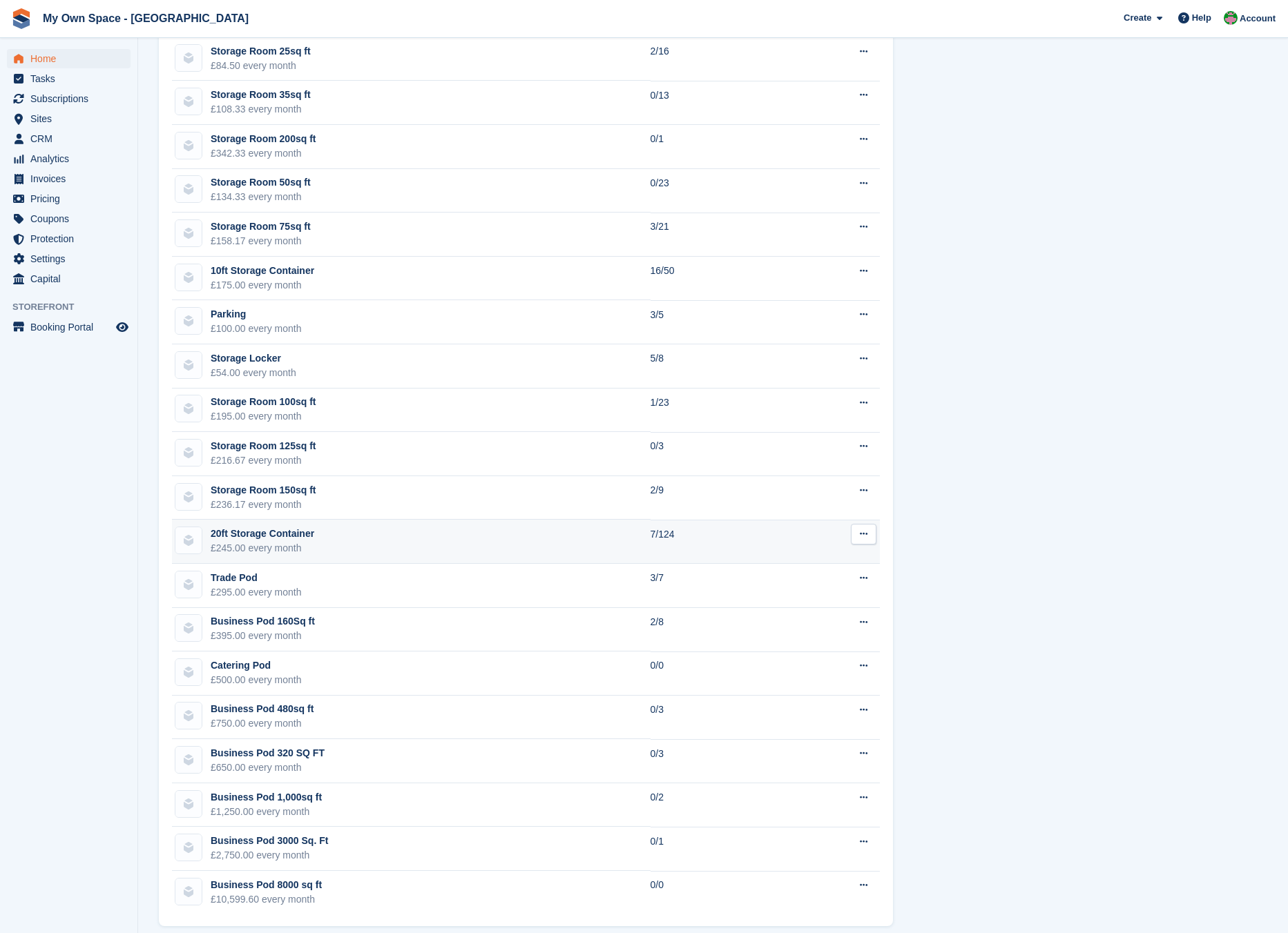
click at [282, 540] on div "20ft Storage Container" at bounding box center [262, 534] width 103 height 15
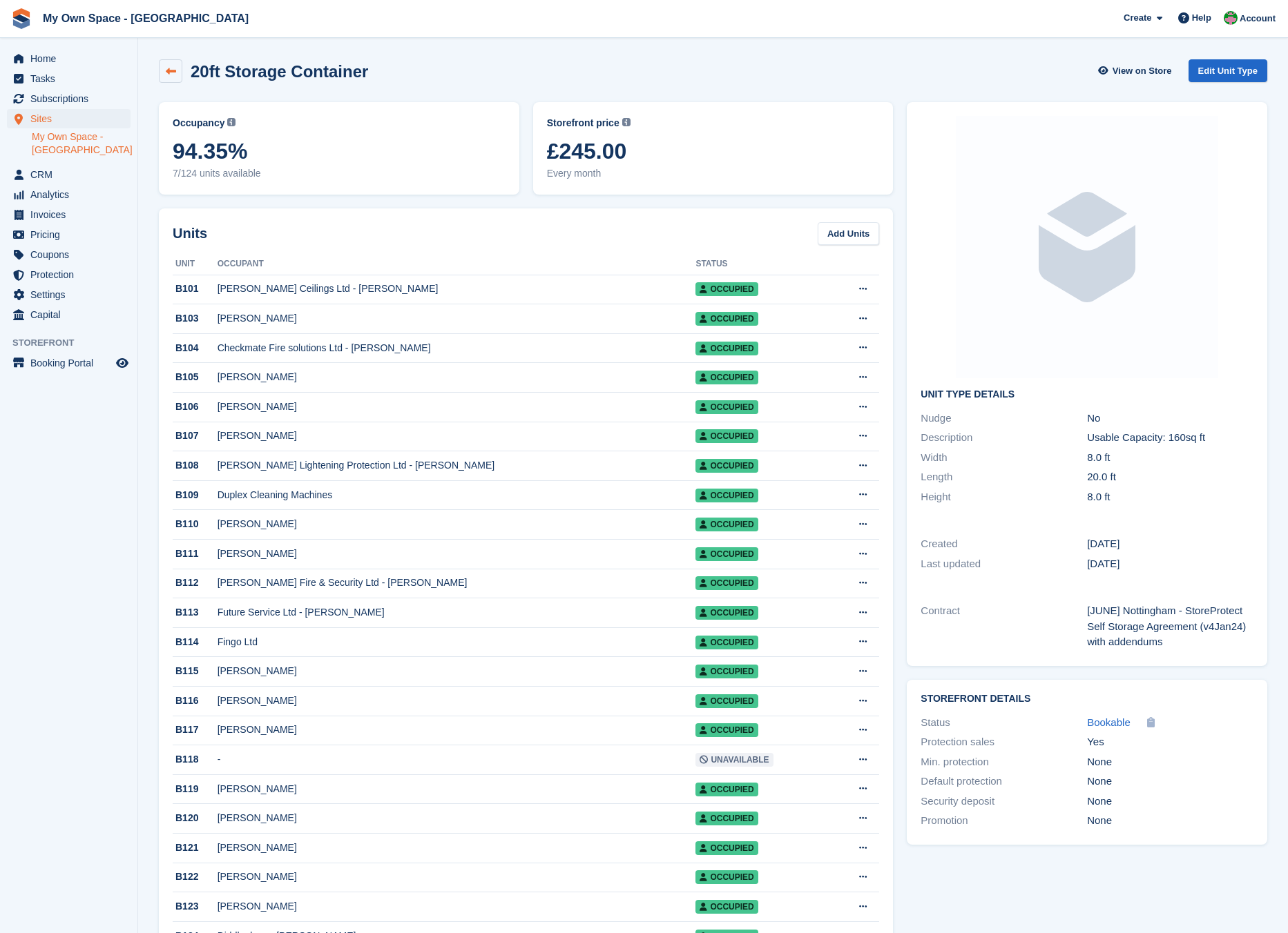
click at [164, 75] on link at bounding box center [170, 71] width 24 height 24
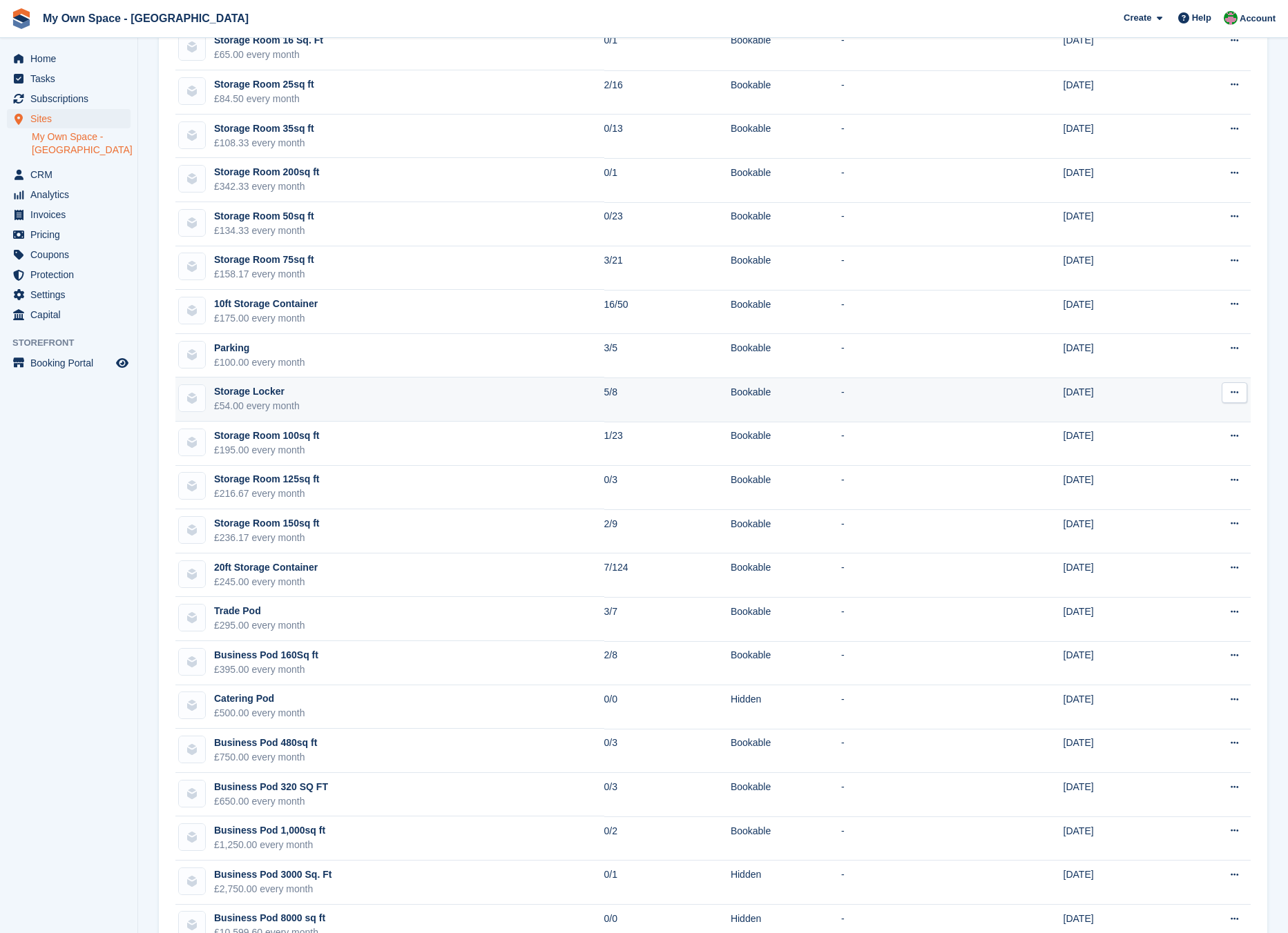
scroll to position [253, 0]
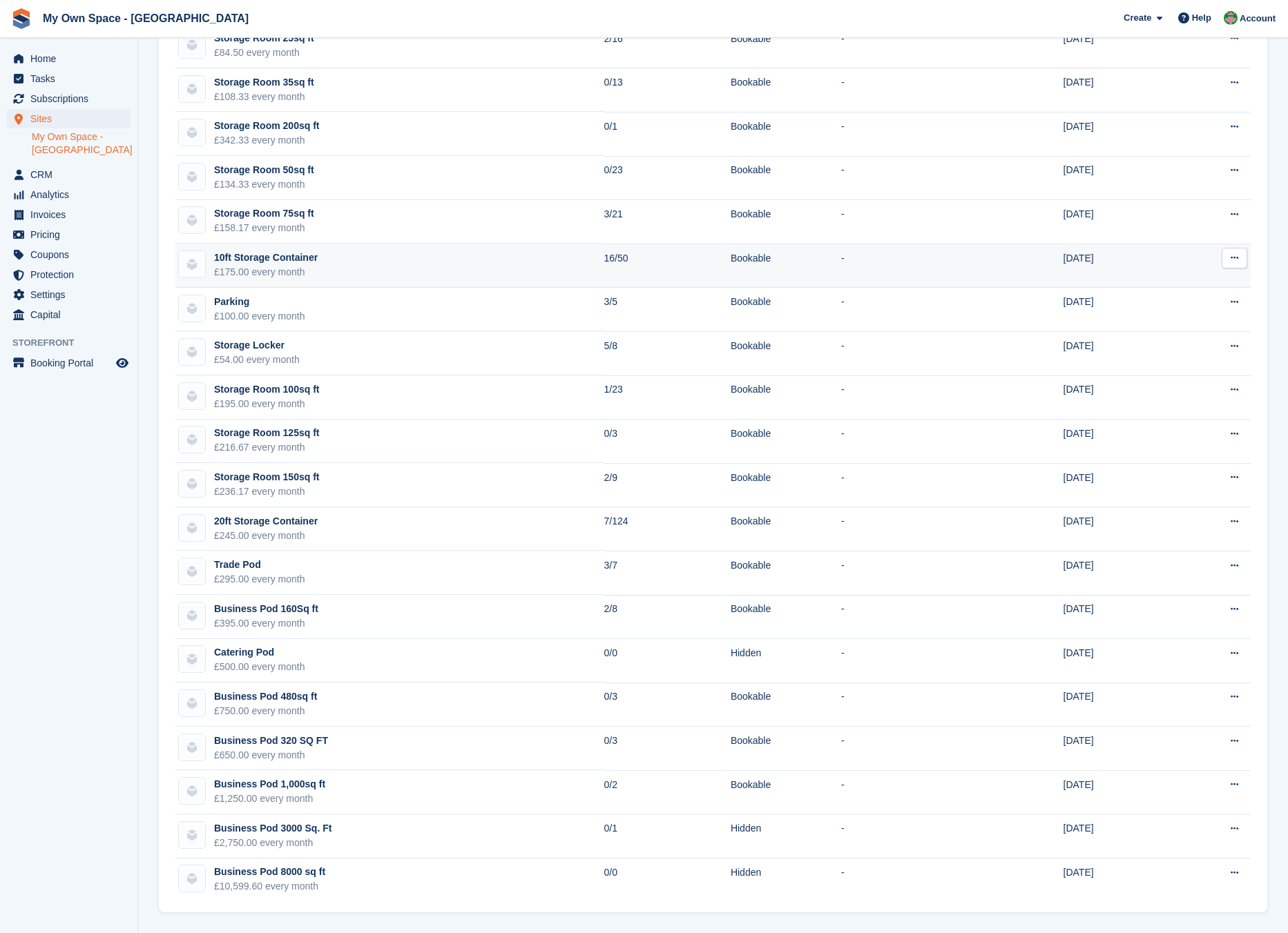
click at [355, 263] on td "10ft Storage Container £175.00 every month" at bounding box center [389, 266] width 429 height 44
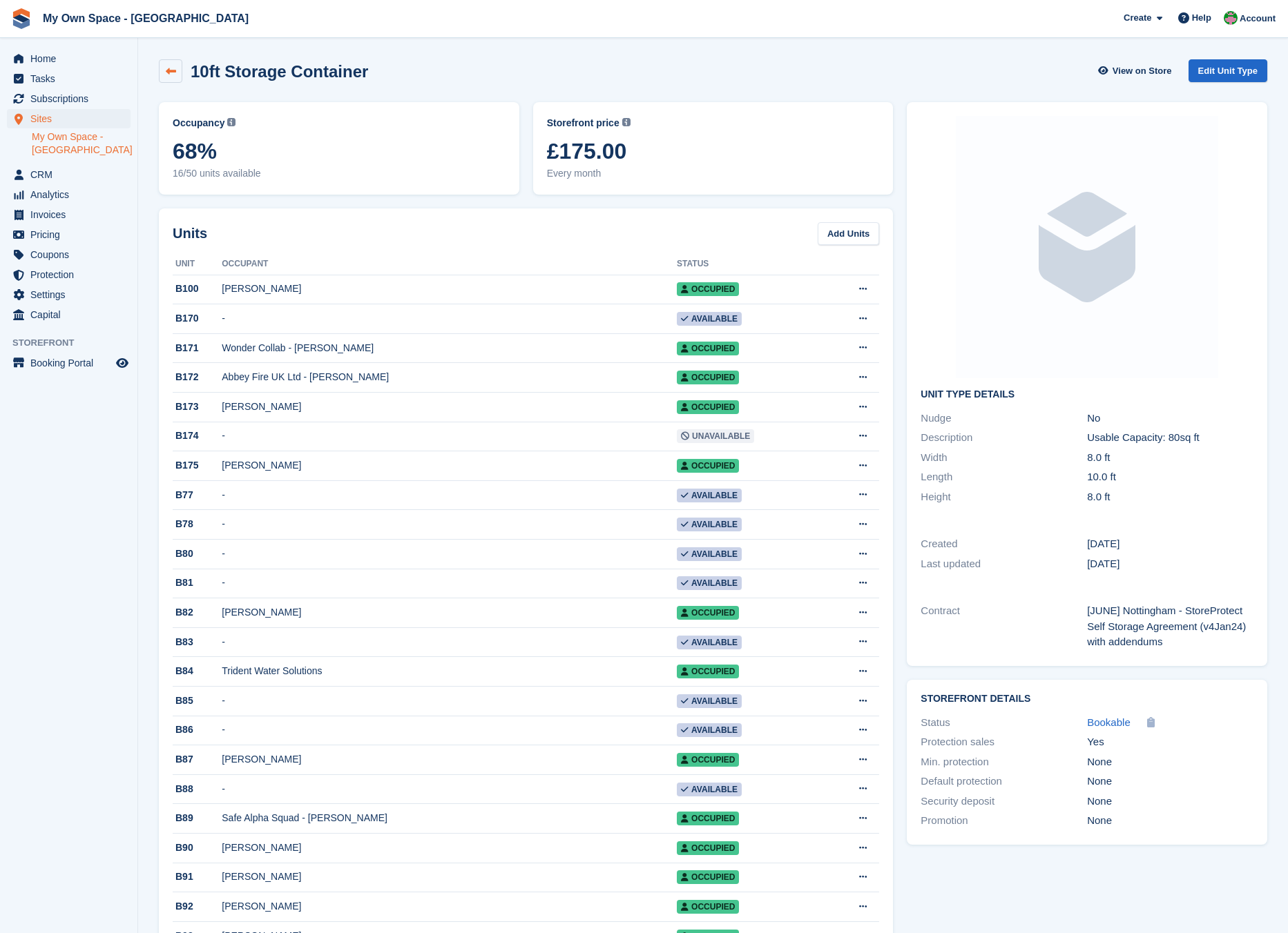
click at [181, 60] on div "10ft Storage Container" at bounding box center [263, 71] width 210 height 24
click at [171, 69] on icon at bounding box center [171, 72] width 10 height 10
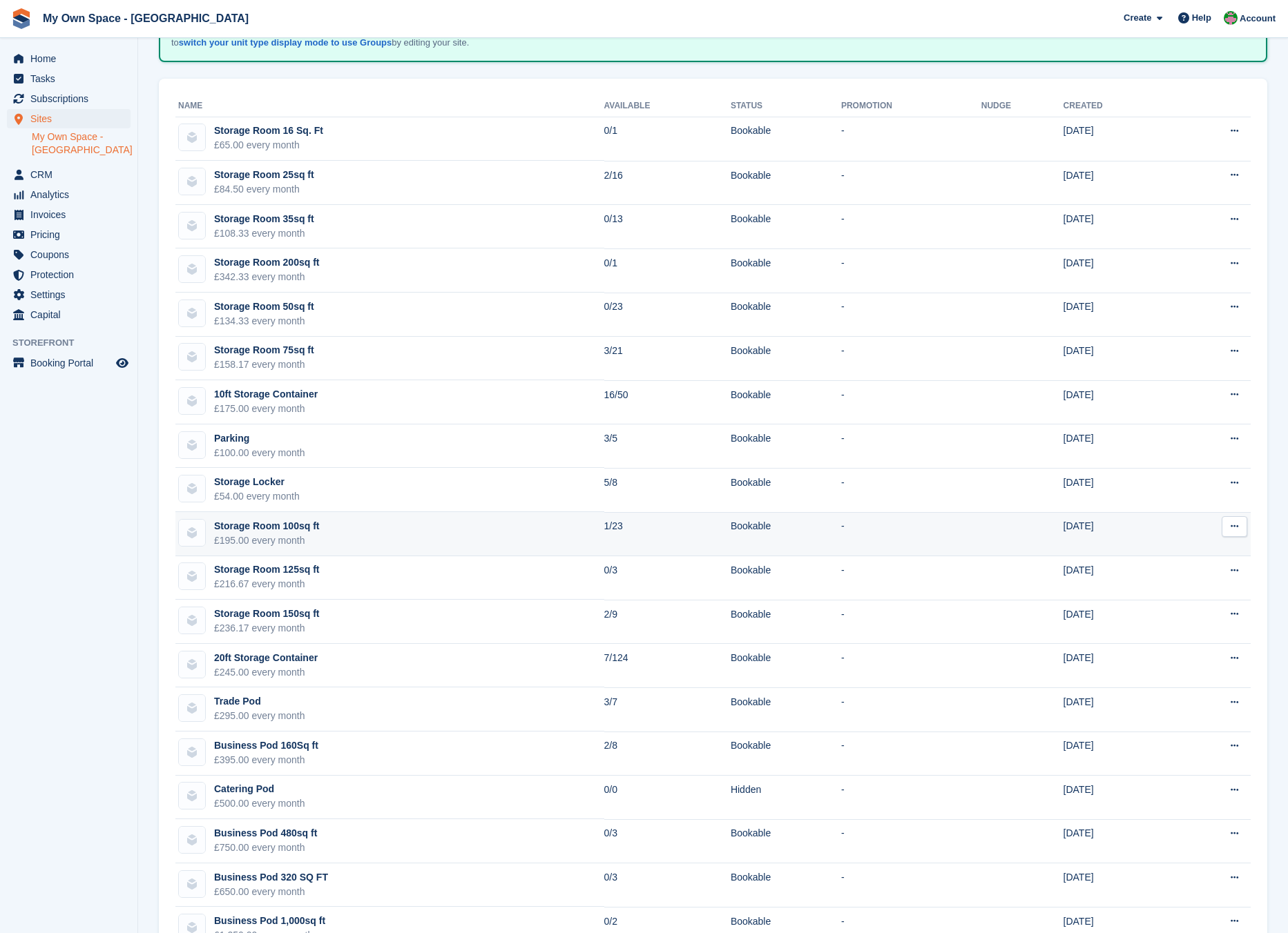
scroll to position [207, 0]
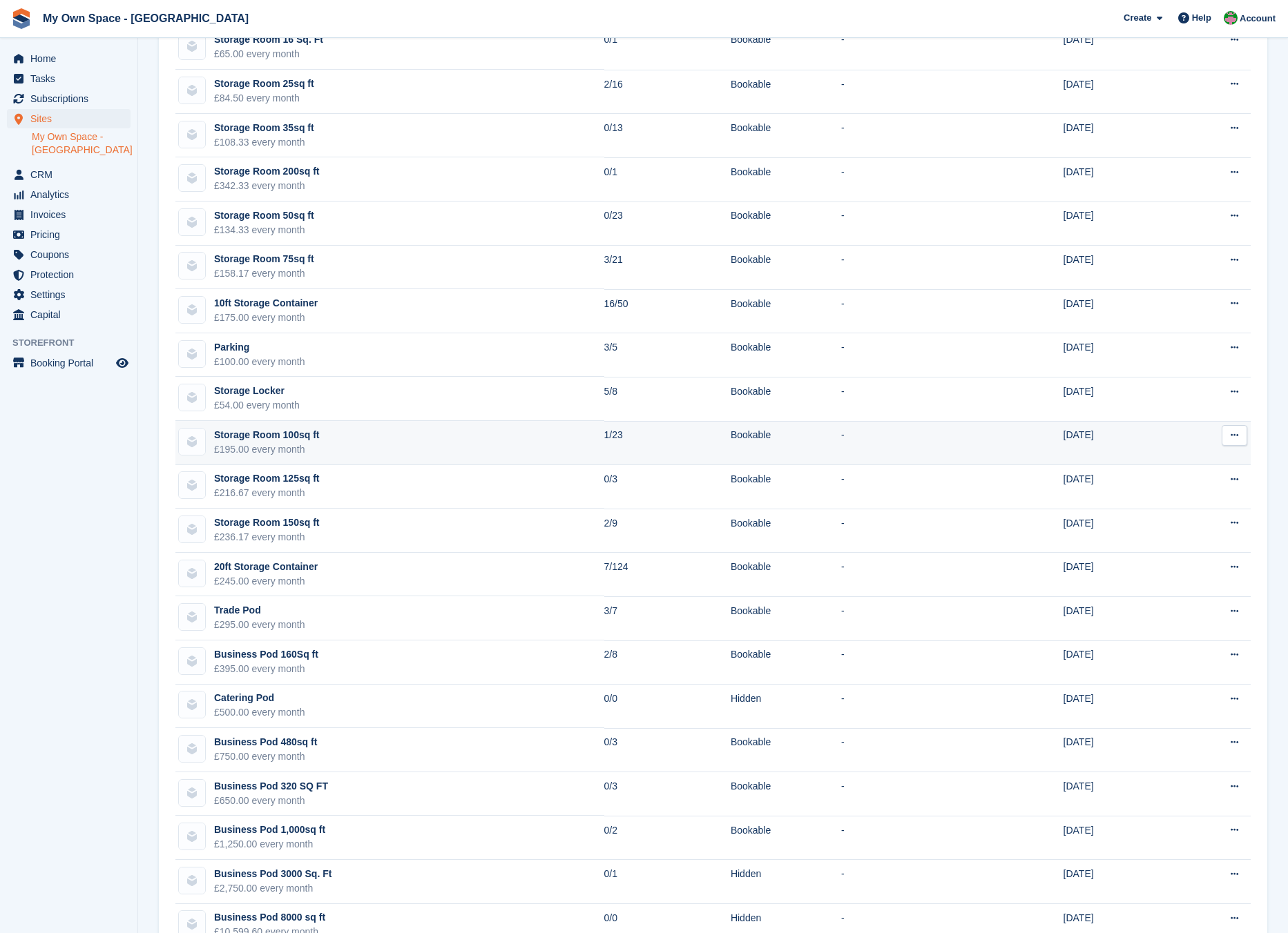
click at [355, 430] on td "Storage Room 100sq ft £195.00 every month" at bounding box center [389, 443] width 429 height 44
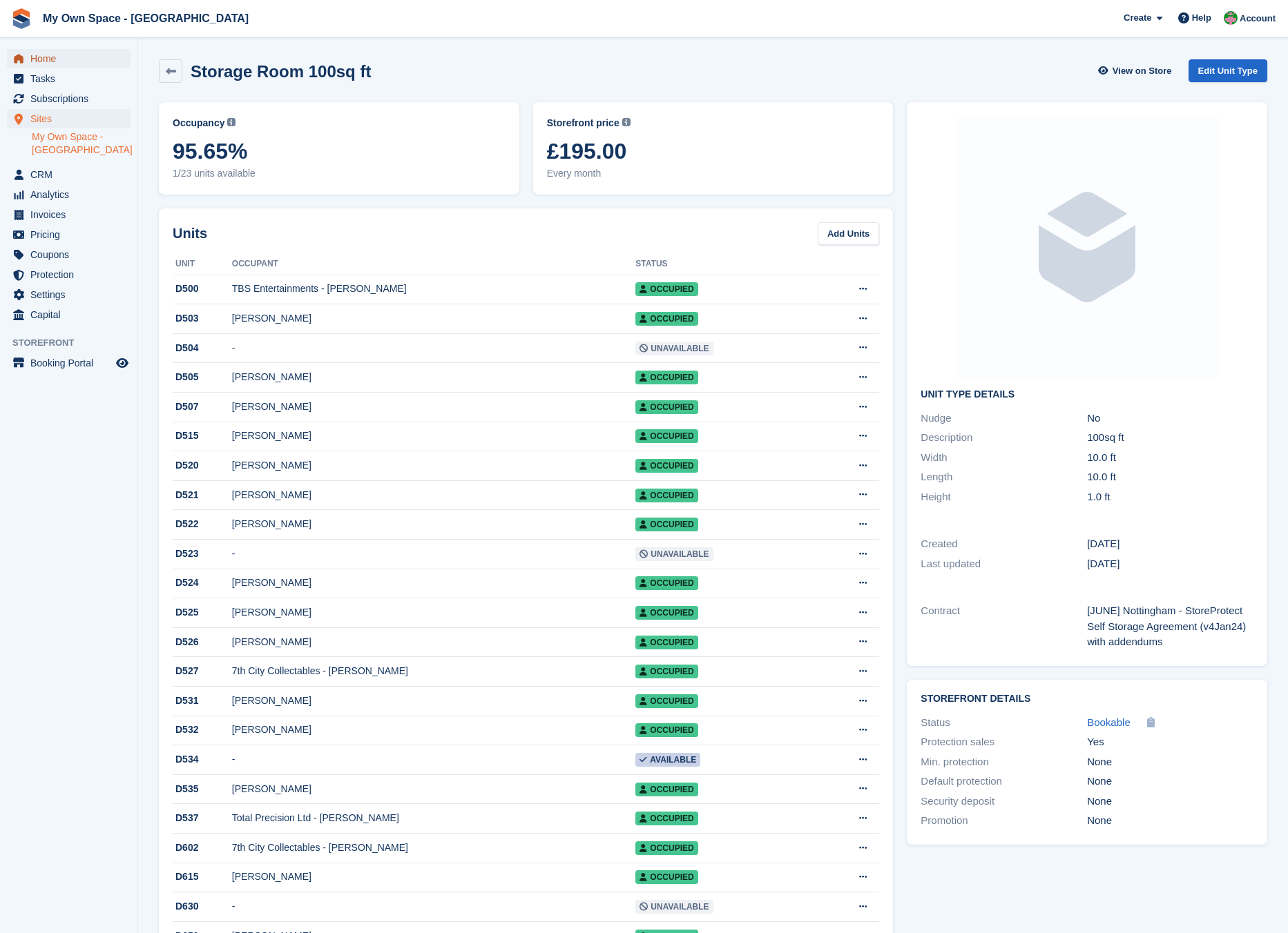
click at [58, 58] on span "Home" at bounding box center [72, 58] width 83 height 19
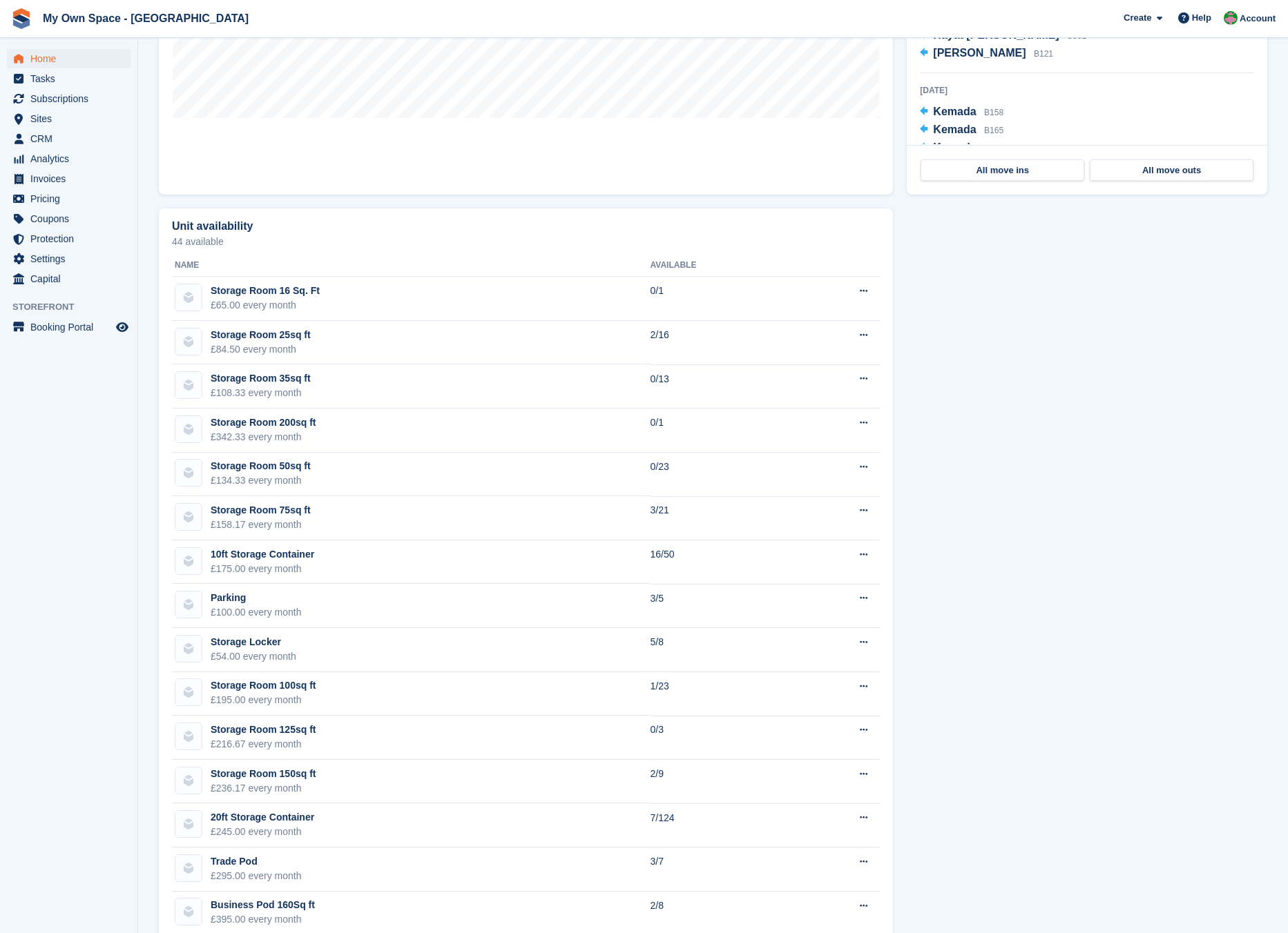
scroll to position [621, 0]
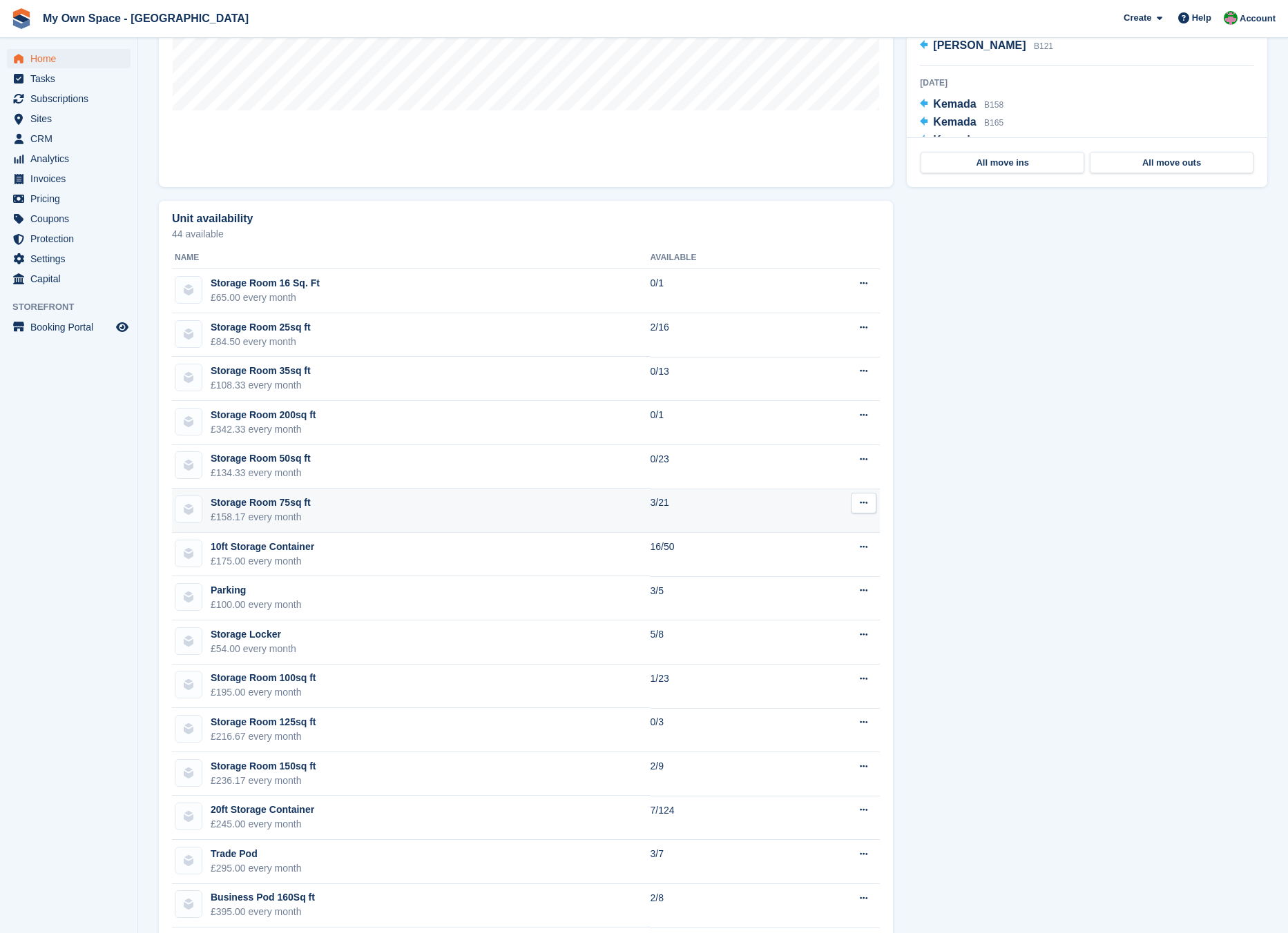
click at [264, 516] on div "£158.17 every month" at bounding box center [260, 518] width 100 height 15
